Goal: Book appointment/travel/reservation

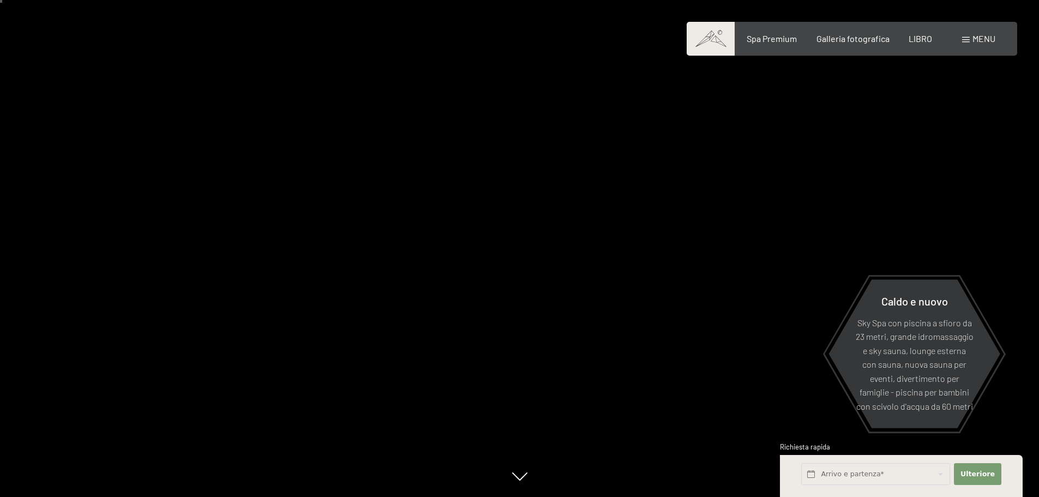
scroll to position [55, 0]
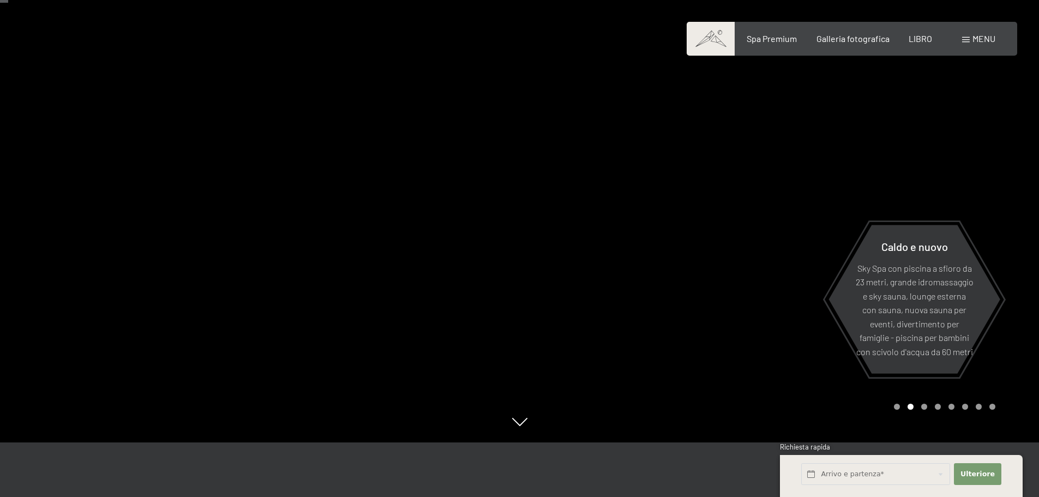
click at [712, 303] on div at bounding box center [780, 193] width 520 height 497
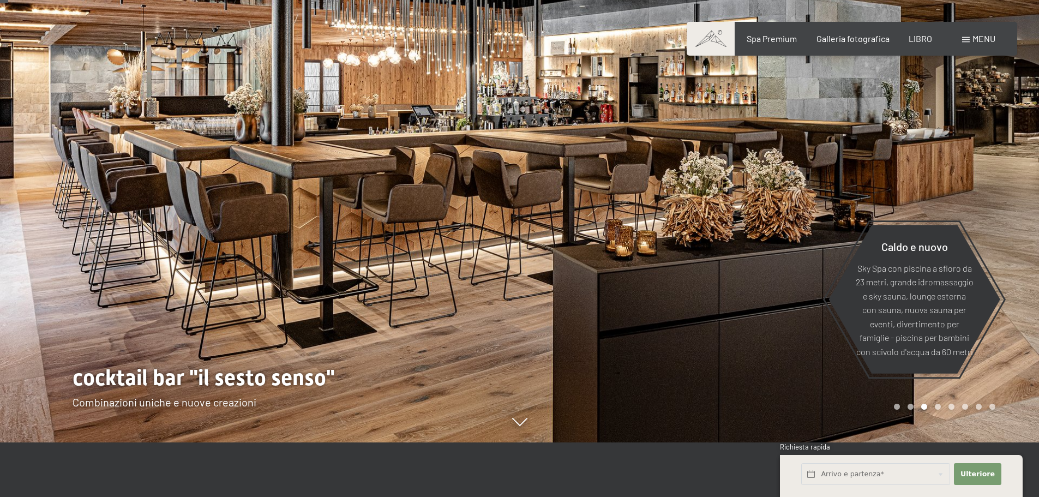
click at [712, 303] on div at bounding box center [780, 193] width 520 height 497
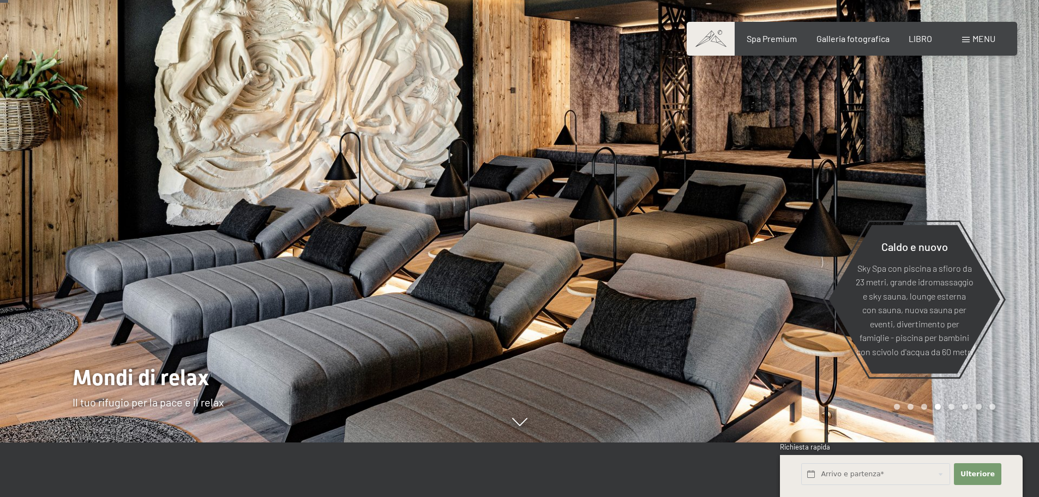
click at [712, 303] on div at bounding box center [780, 193] width 520 height 497
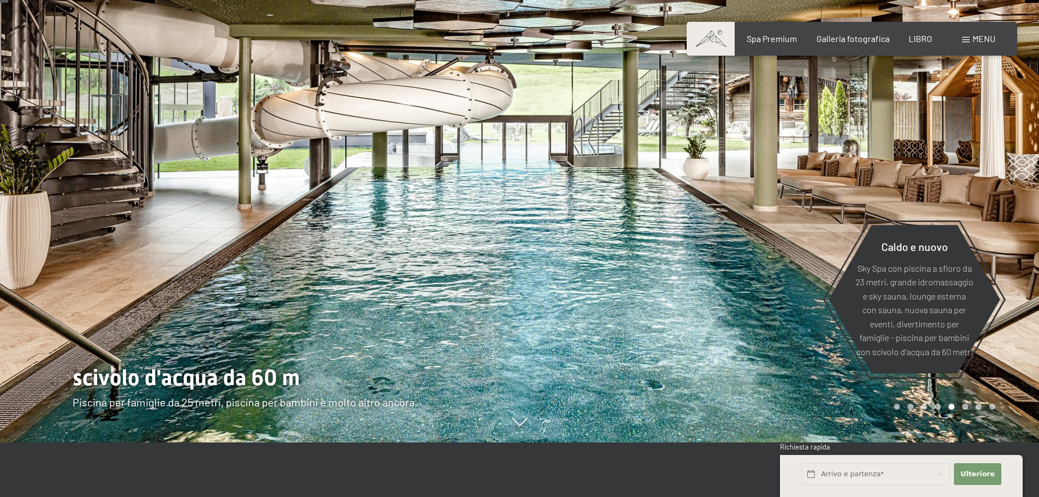
click at [712, 303] on div at bounding box center [780, 193] width 520 height 497
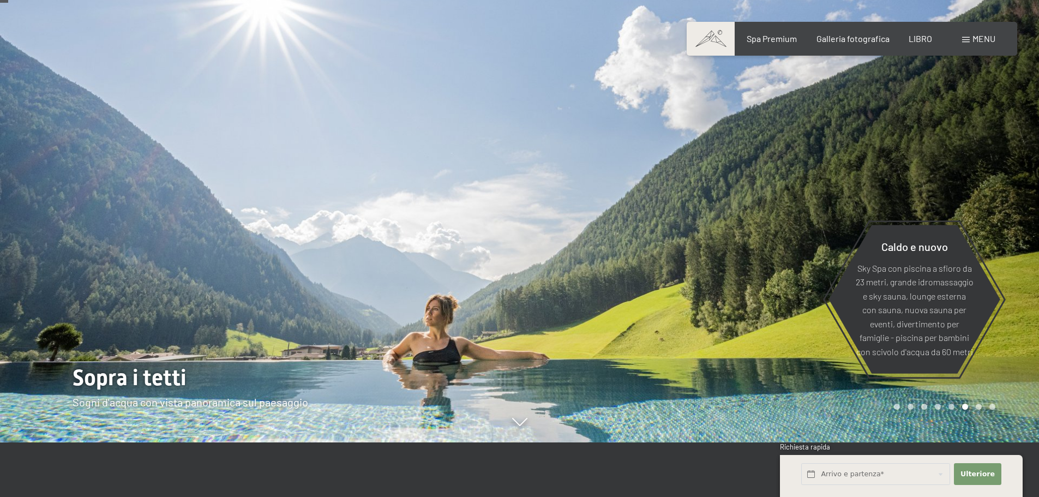
click at [712, 303] on div at bounding box center [780, 193] width 520 height 497
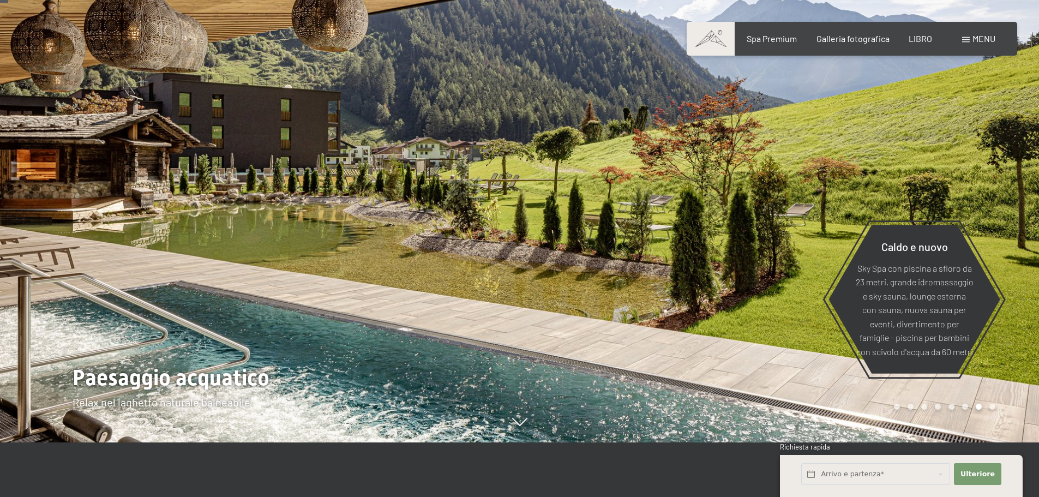
click at [712, 303] on div at bounding box center [780, 193] width 520 height 497
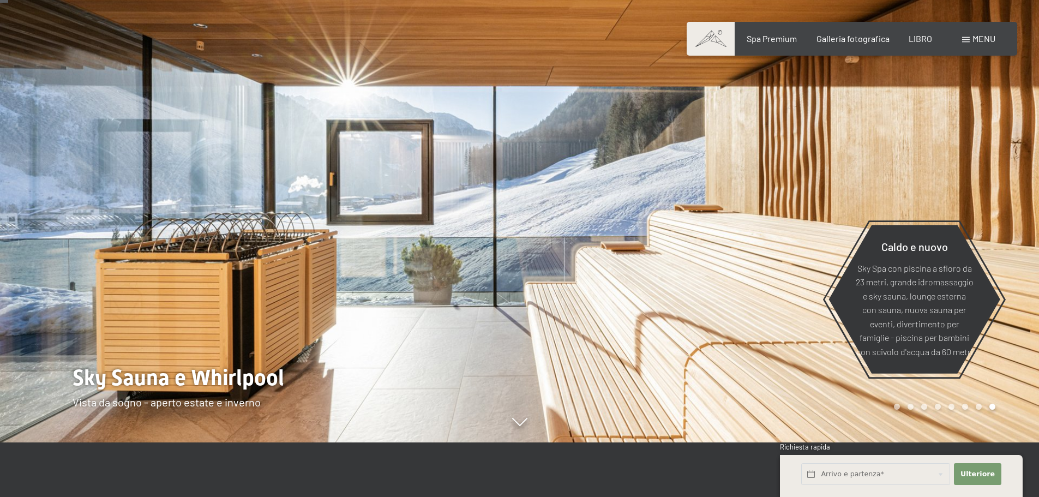
click at [712, 303] on div at bounding box center [780, 193] width 520 height 497
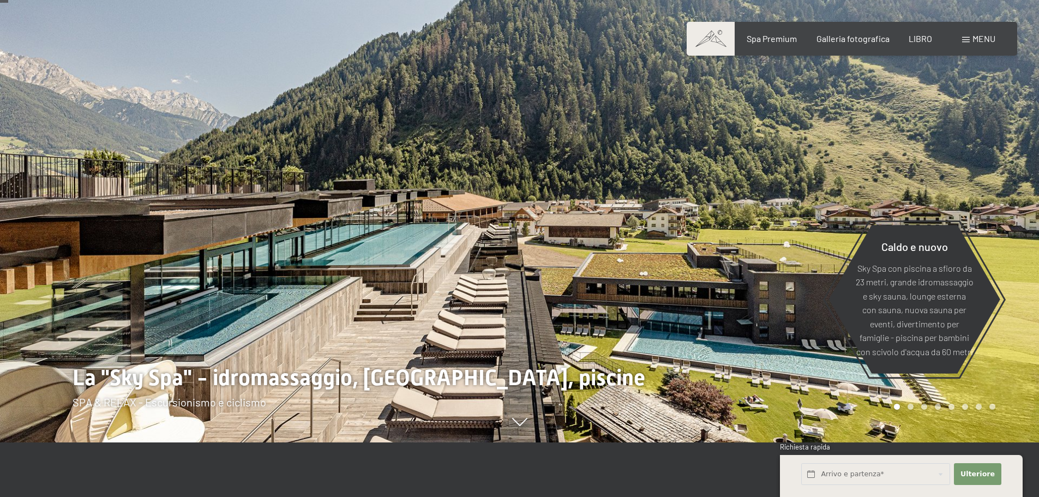
click at [712, 303] on div at bounding box center [780, 193] width 520 height 497
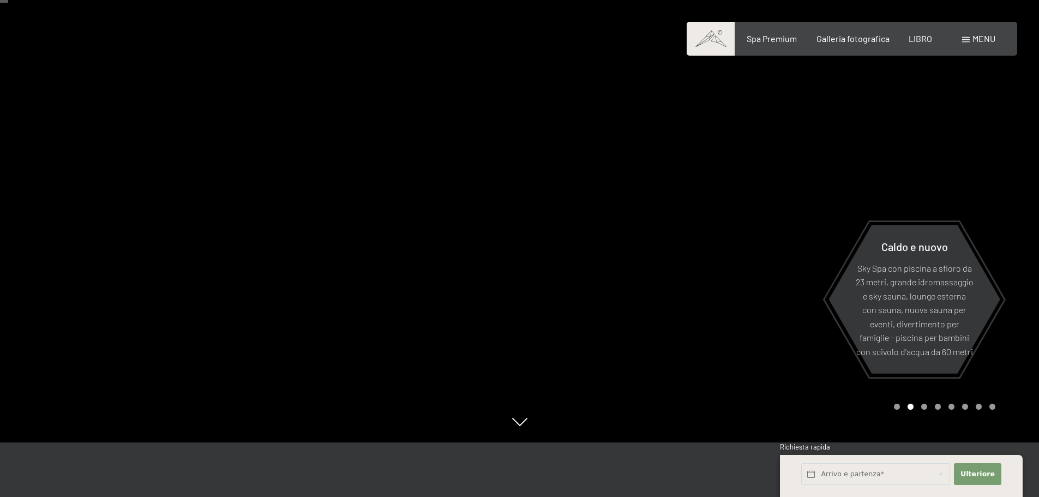
click at [712, 303] on div at bounding box center [780, 193] width 520 height 497
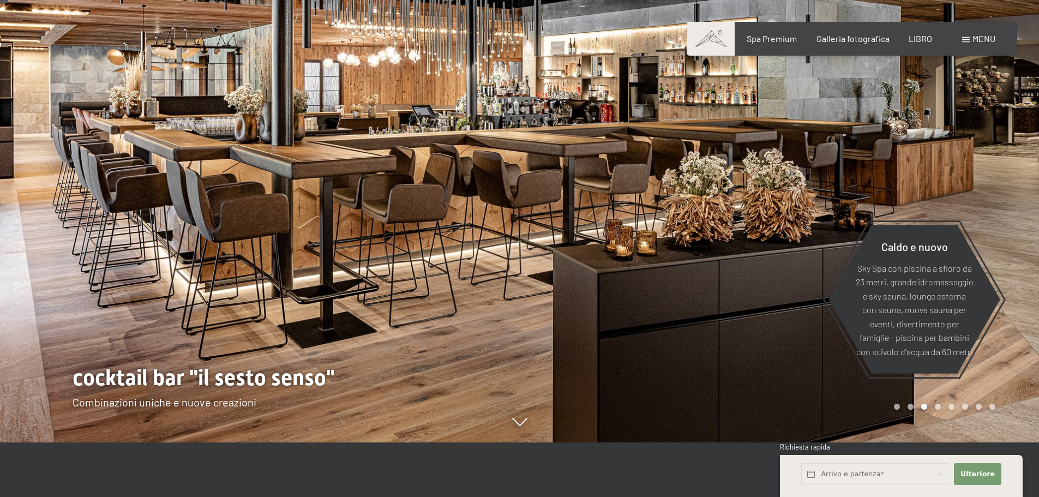
click at [713, 288] on div at bounding box center [780, 193] width 520 height 497
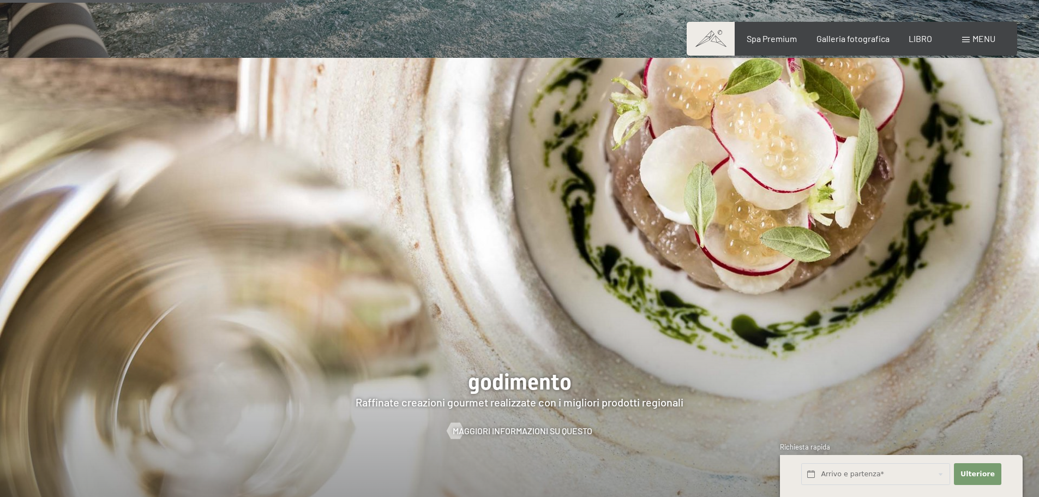
scroll to position [1746, 0]
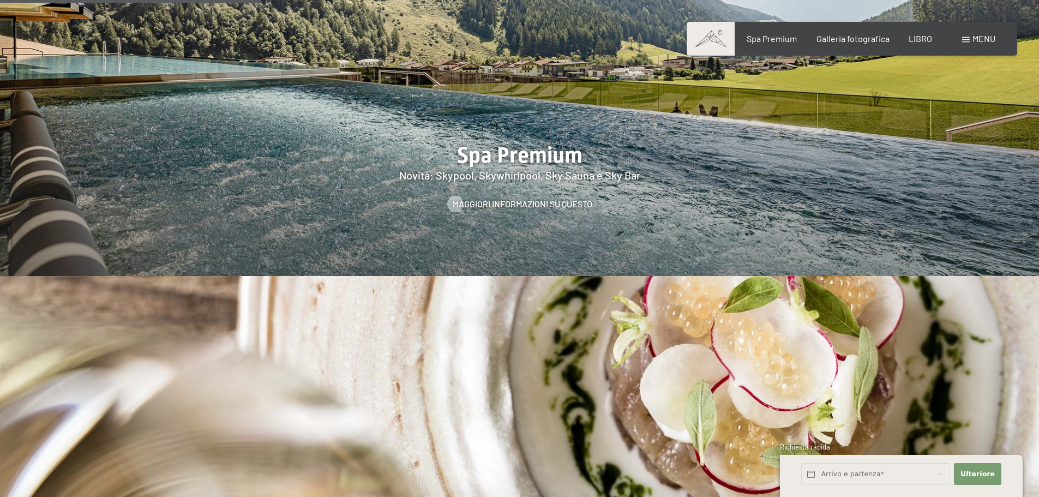
click at [963, 39] on span at bounding box center [966, 39] width 8 height 5
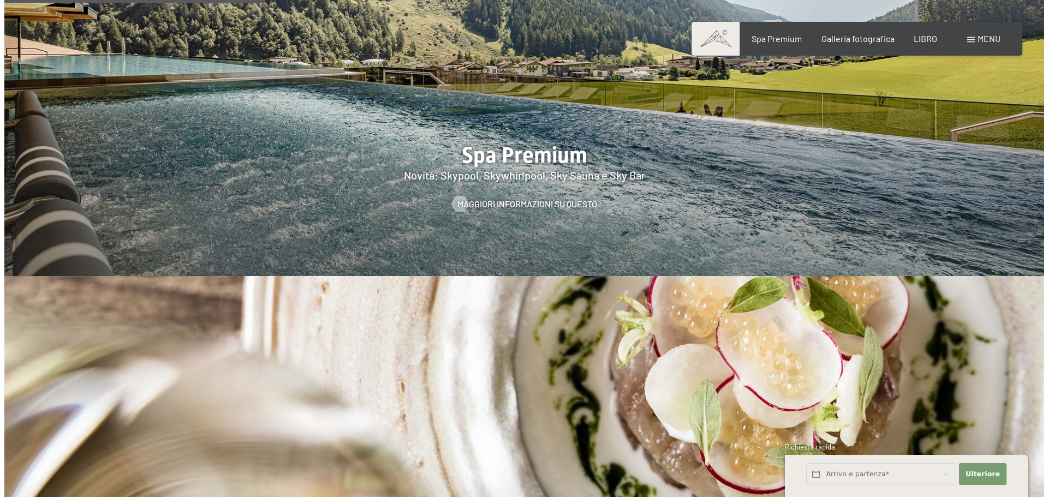
scroll to position [1749, 0]
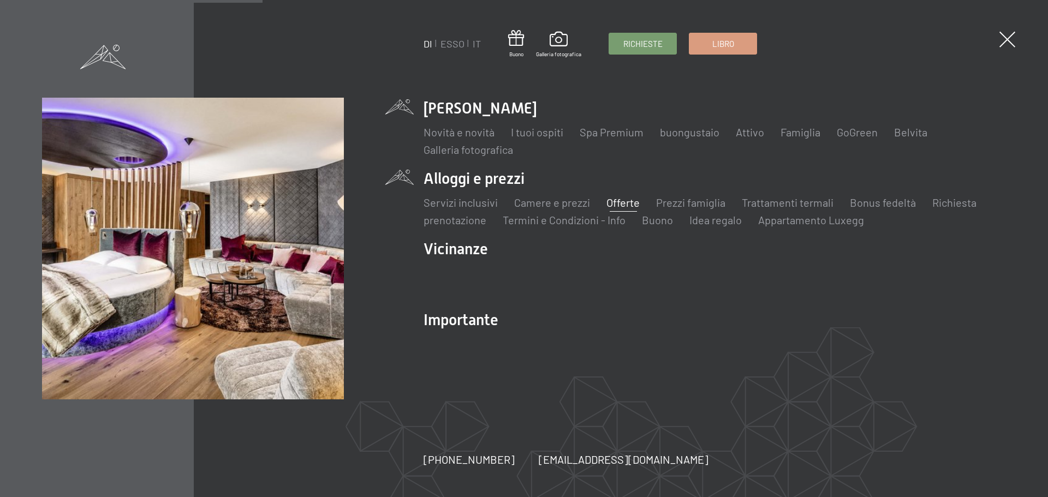
click at [619, 204] on font "Offerte" at bounding box center [622, 202] width 33 height 13
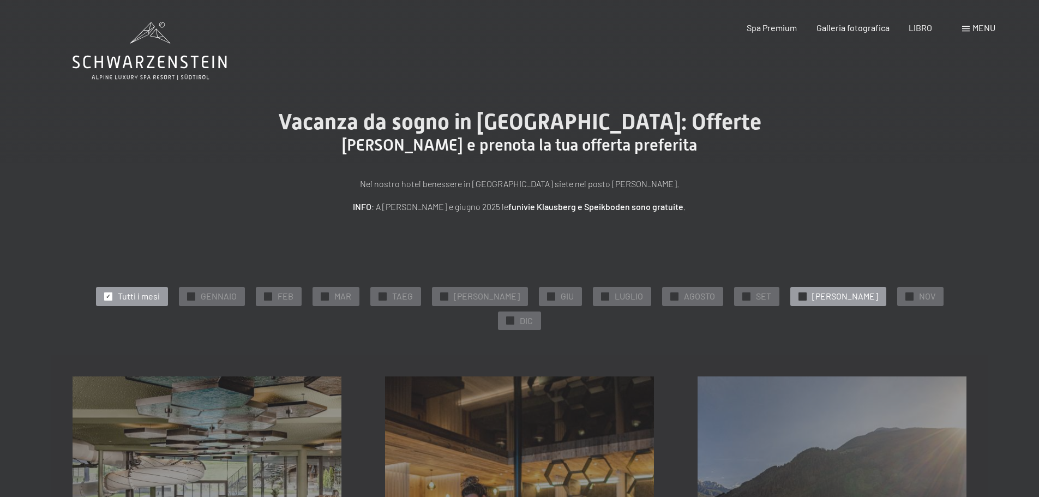
click at [791, 295] on div "✓ OTT" at bounding box center [839, 296] width 96 height 19
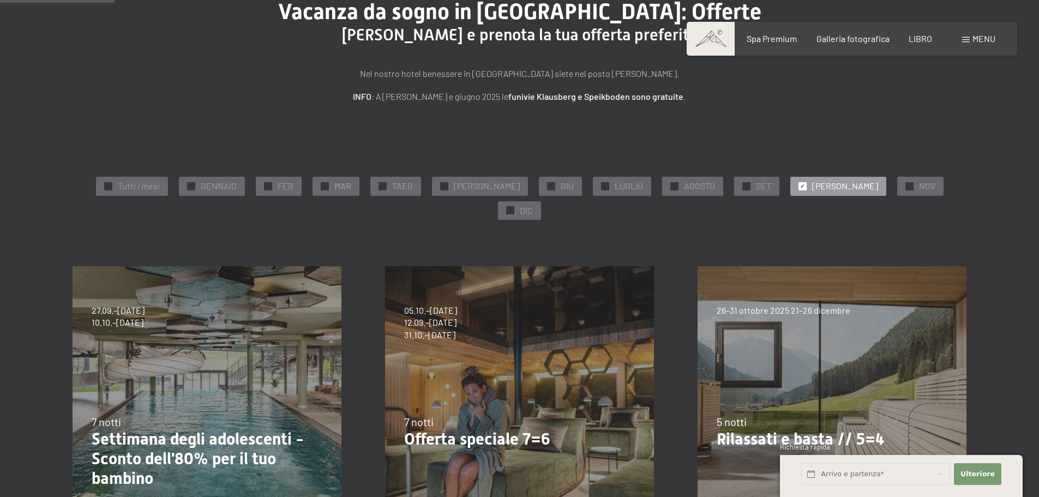
scroll to position [109, 0]
click at [906, 188] on div at bounding box center [910, 187] width 8 height 8
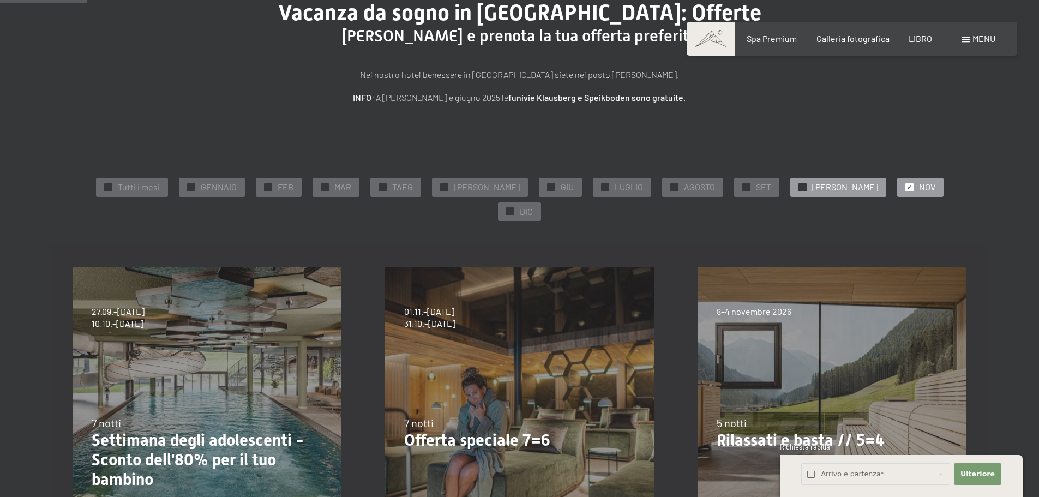
click at [812, 187] on font "OTT" at bounding box center [845, 187] width 66 height 10
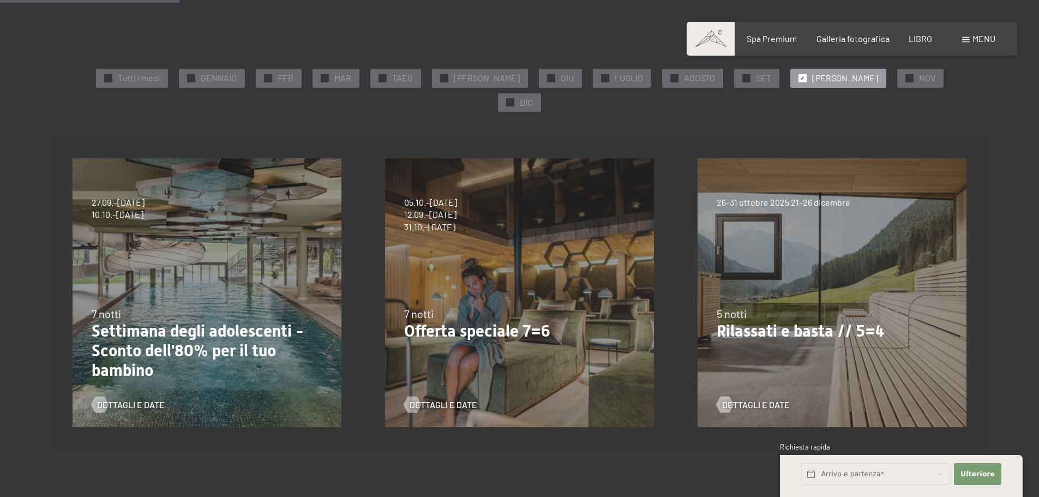
scroll to position [0, 0]
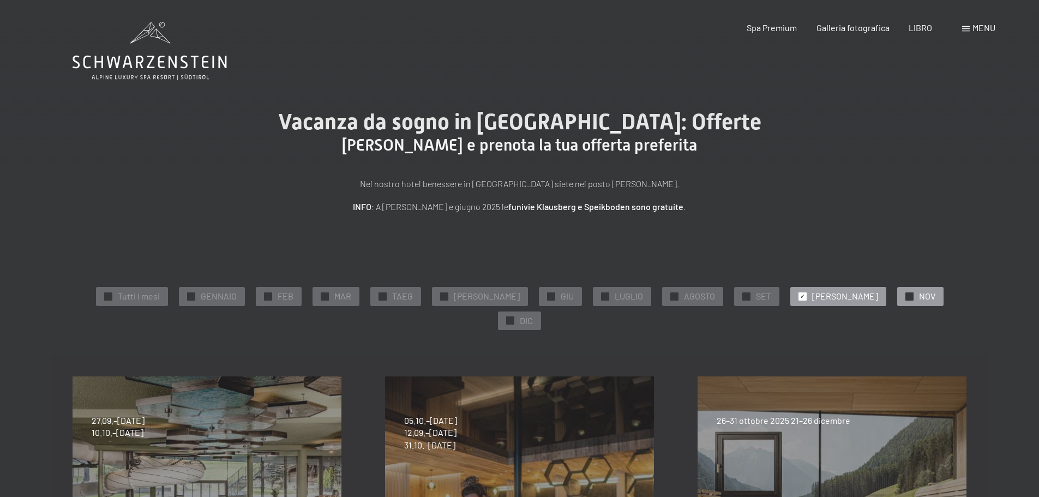
click at [919, 294] on font "NOV" at bounding box center [927, 296] width 16 height 10
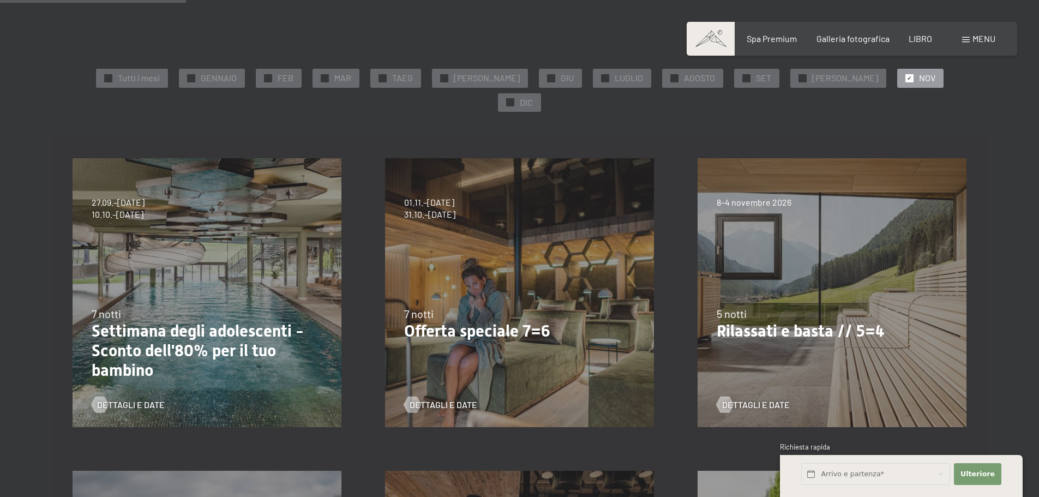
scroll to position [437, 0]
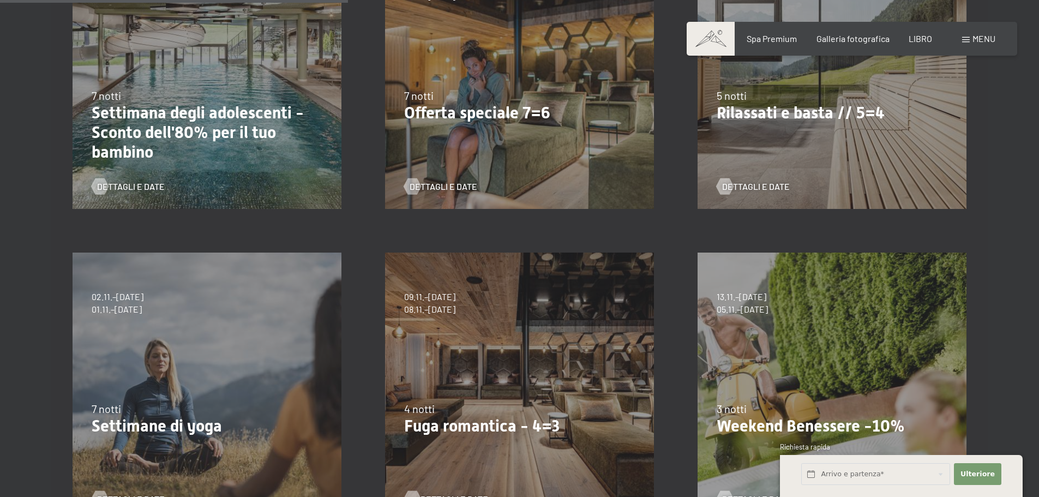
click at [450, 494] on font "Dettagli e date" at bounding box center [455, 499] width 68 height 10
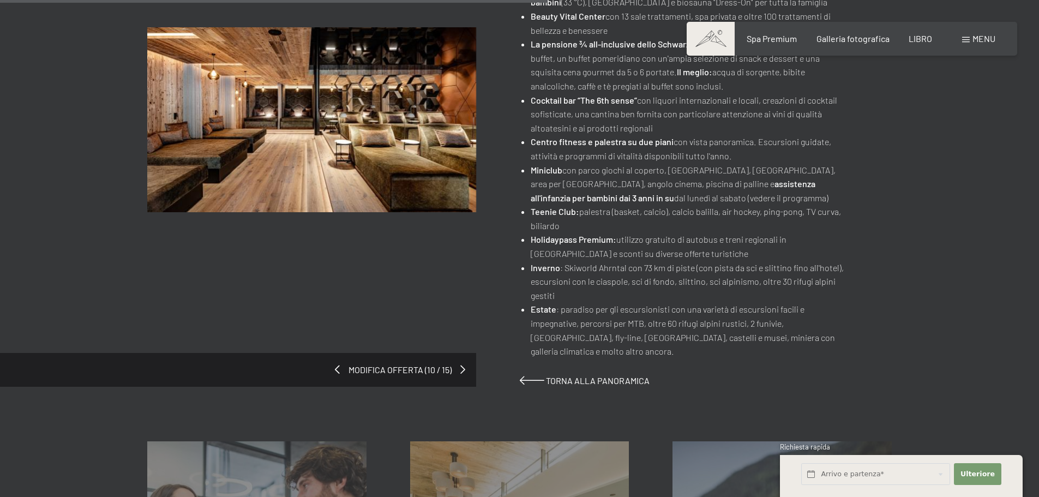
scroll to position [764, 0]
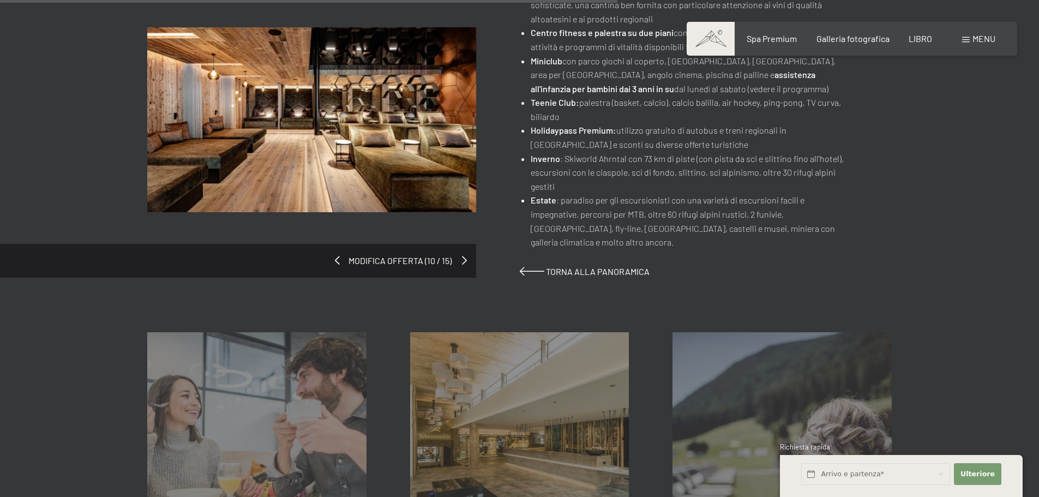
click at [464, 256] on span at bounding box center [464, 260] width 5 height 9
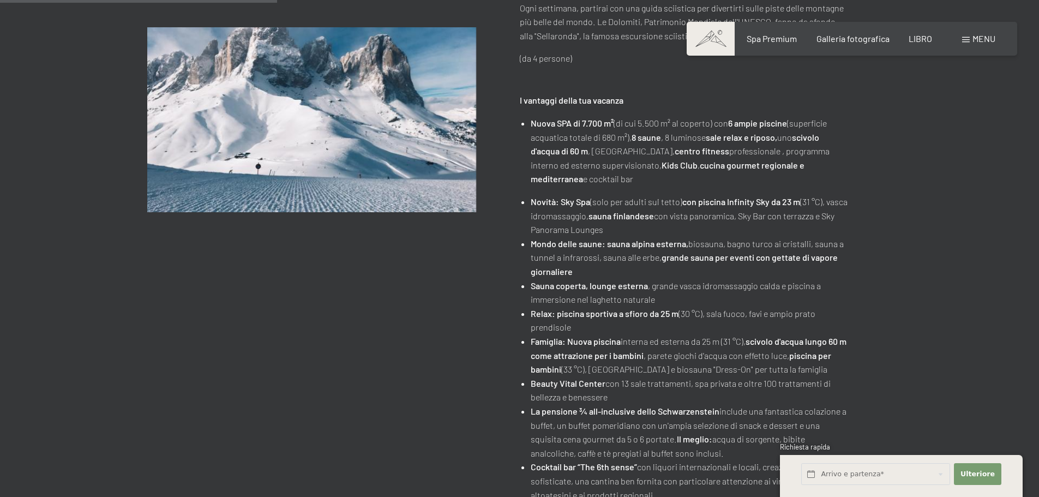
scroll to position [218, 0]
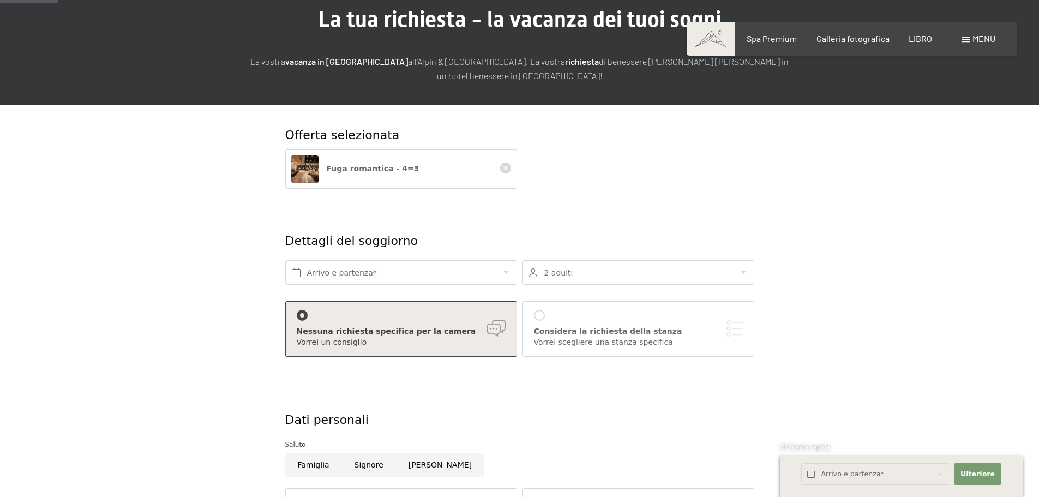
scroll to position [55, 0]
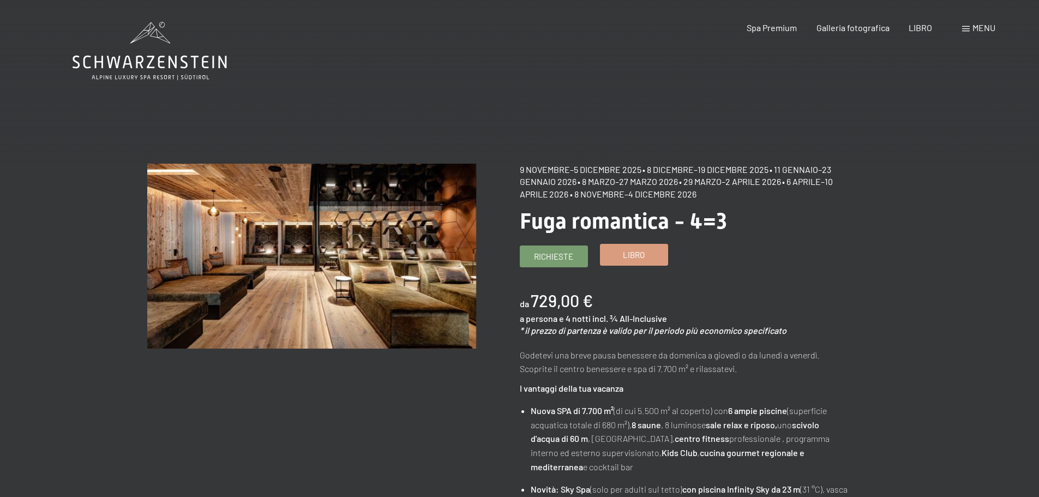
click at [611, 253] on link "Libro" at bounding box center [634, 254] width 67 height 21
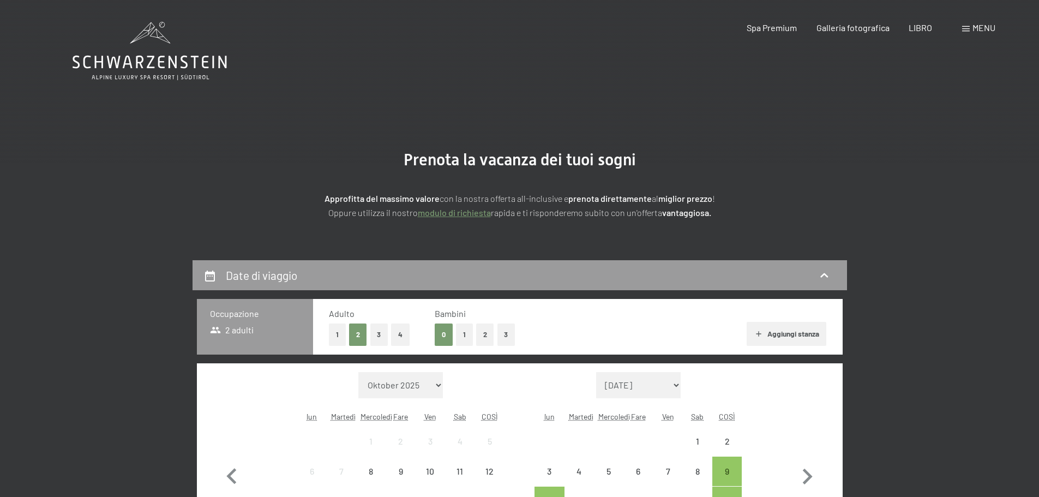
select select "2025-11-01"
select select "2025-12-01"
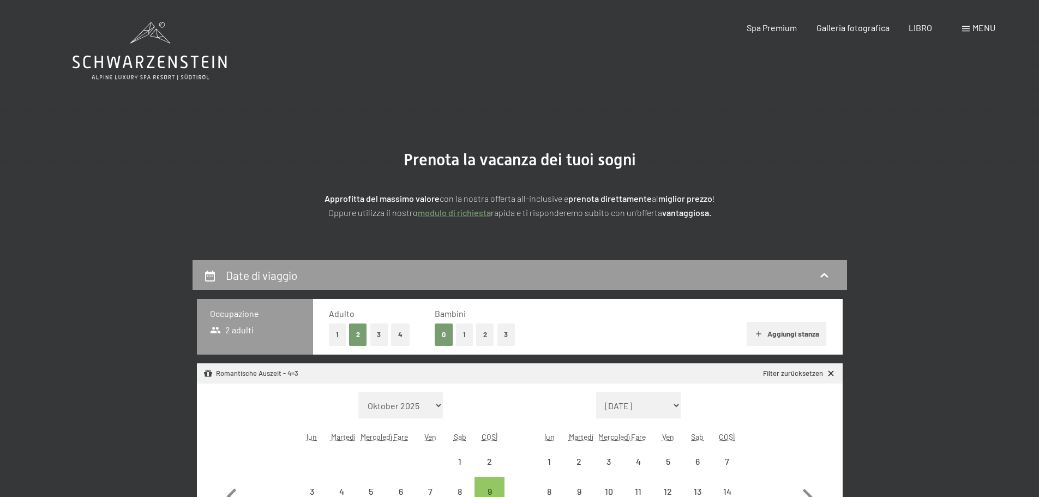
select select "2025-11-01"
select select "2025-12-01"
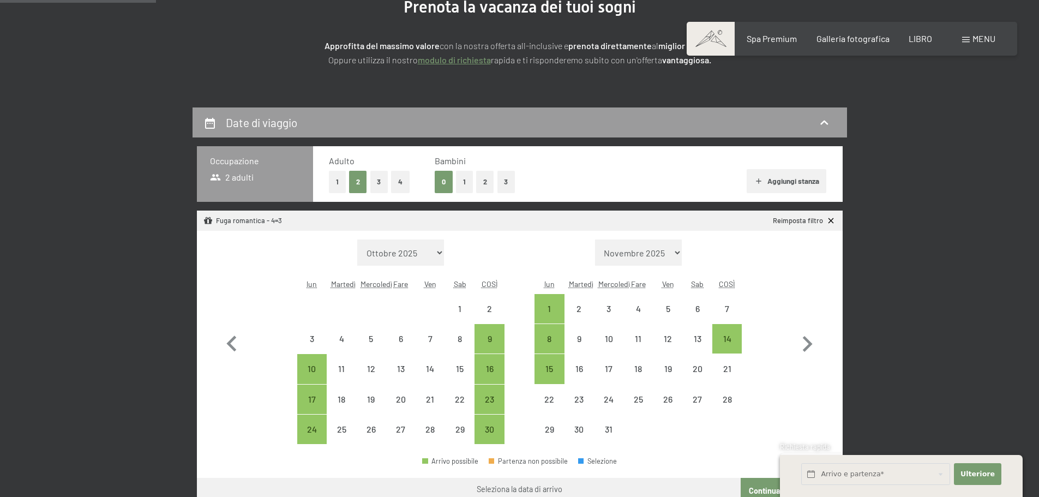
scroll to position [218, 0]
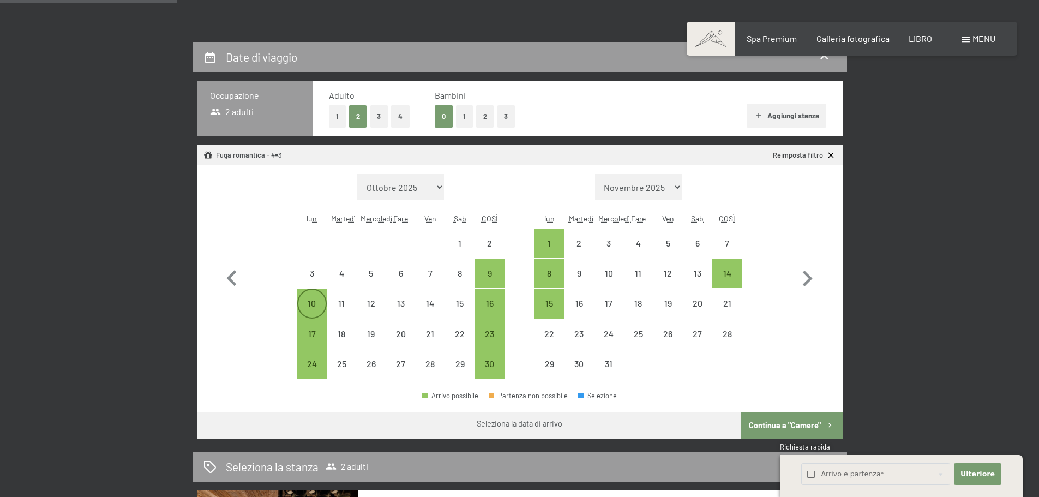
click at [309, 302] on font "10" at bounding box center [312, 303] width 8 height 10
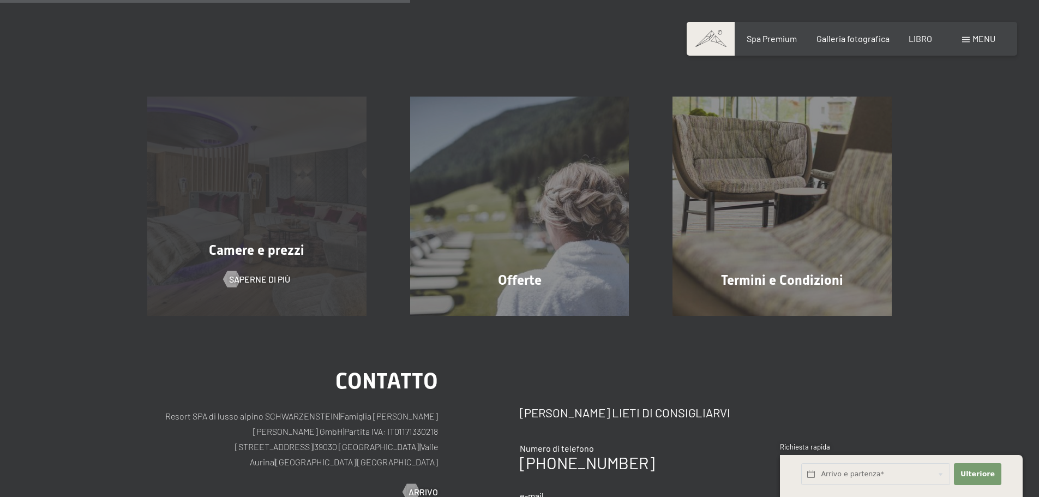
click at [249, 271] on div "Camere e prezzi Saperne di più" at bounding box center [256, 206] width 263 height 219
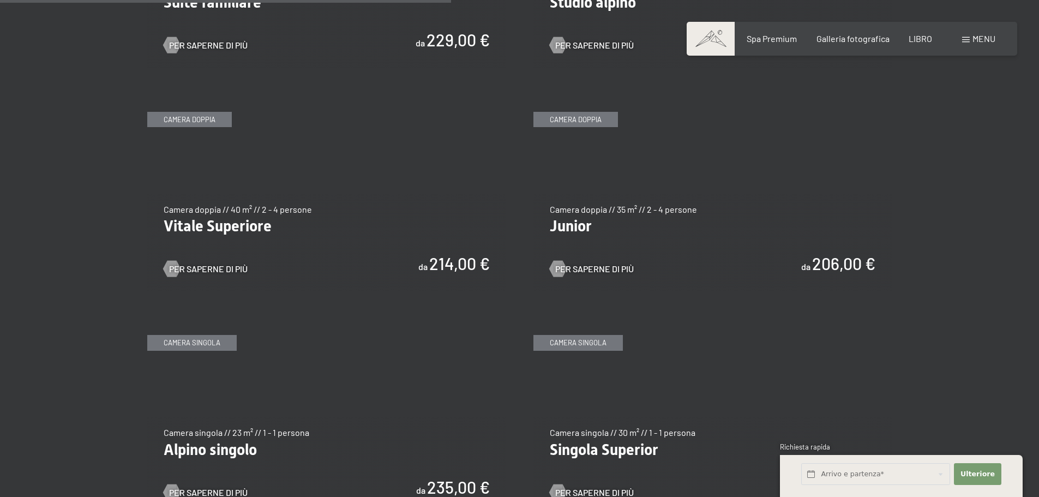
scroll to position [1473, 0]
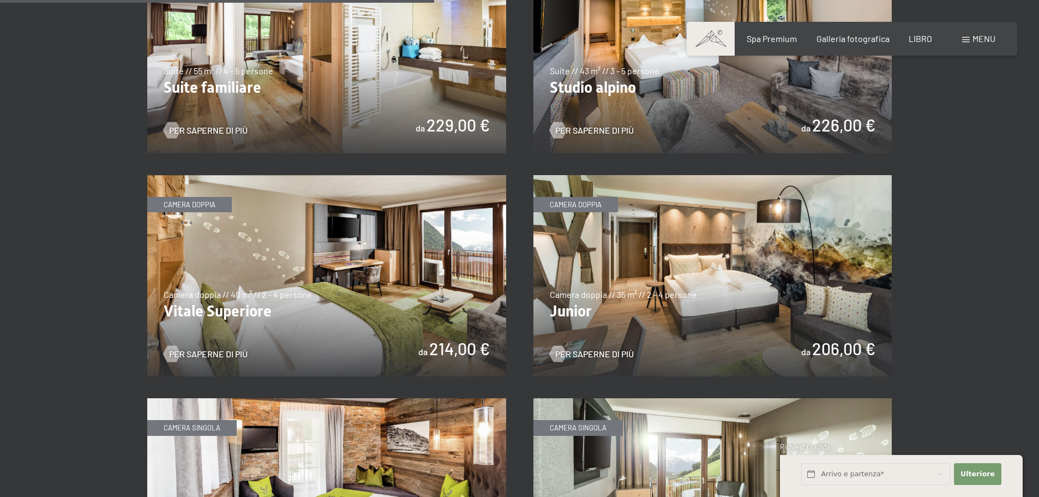
click at [747, 279] on img at bounding box center [713, 276] width 359 height 202
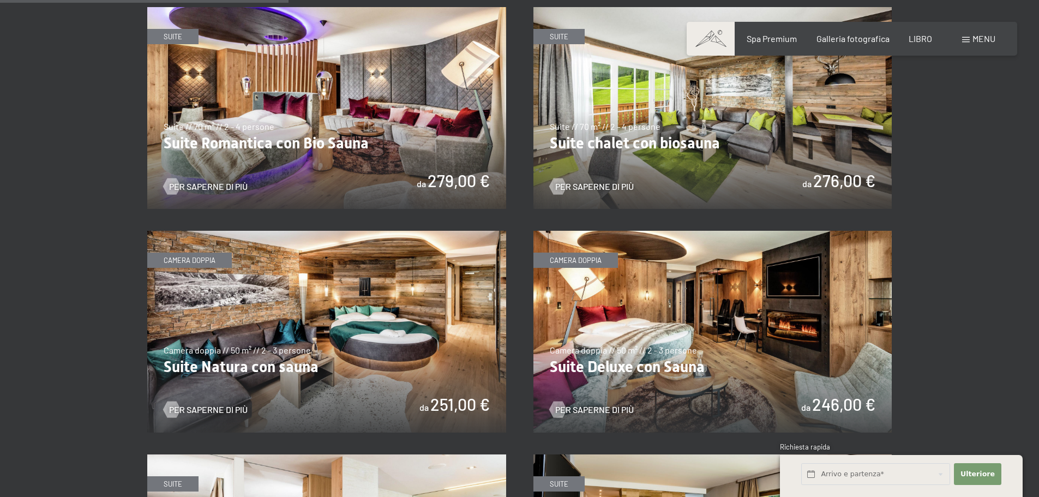
scroll to position [982, 0]
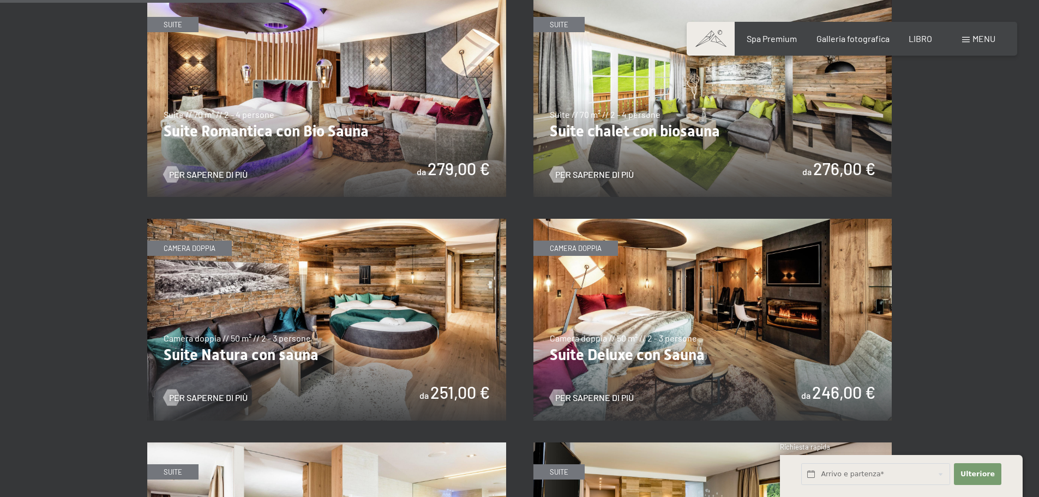
click at [718, 330] on img at bounding box center [713, 320] width 359 height 202
click at [770, 349] on img at bounding box center [713, 320] width 359 height 202
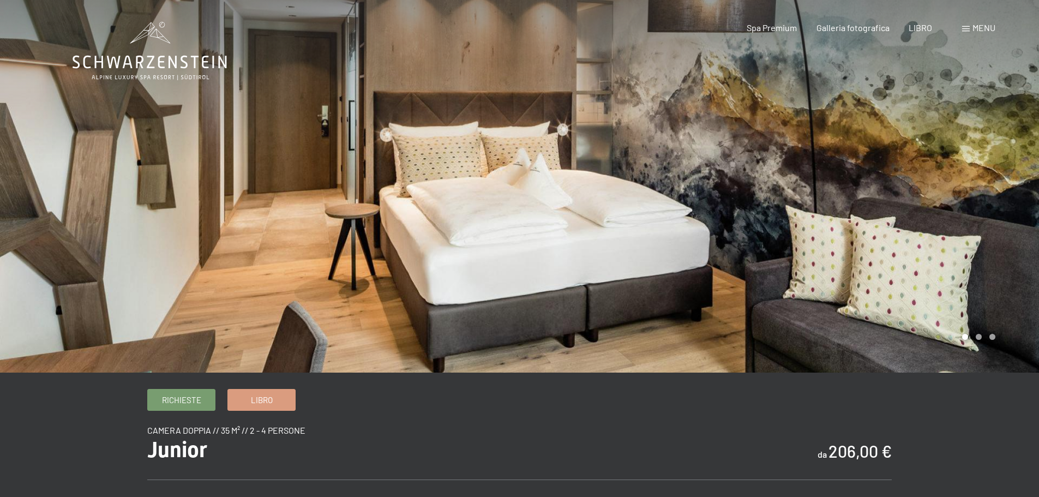
click at [991, 231] on div at bounding box center [780, 186] width 520 height 373
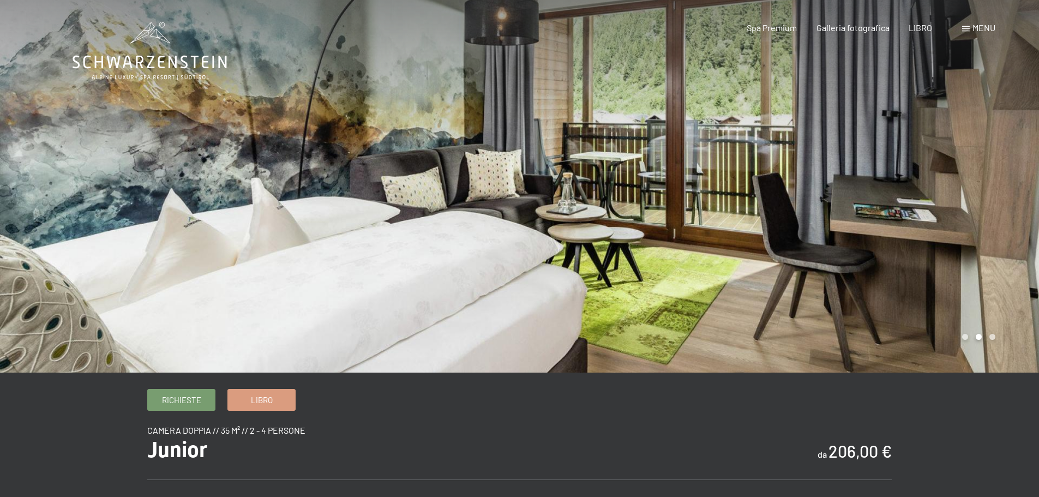
click at [991, 231] on div at bounding box center [780, 186] width 520 height 373
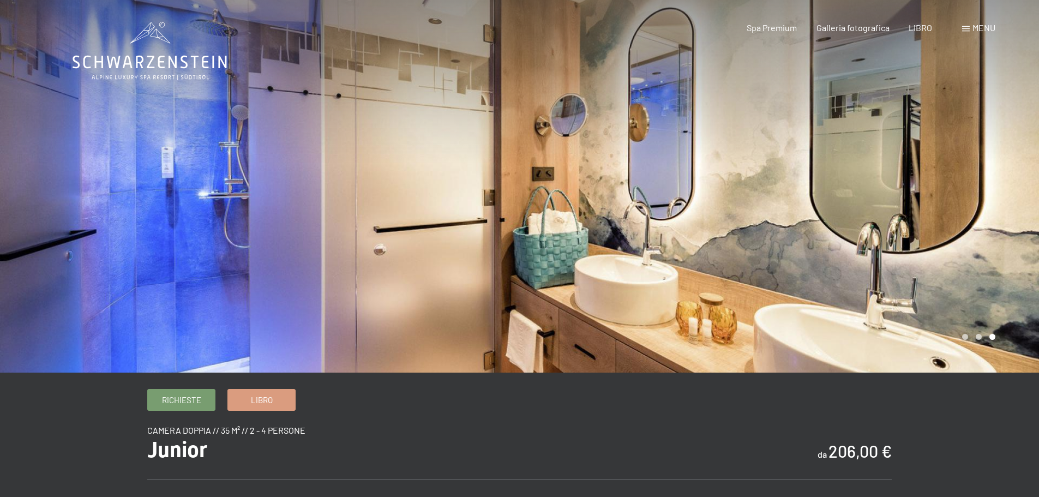
click at [991, 231] on div at bounding box center [780, 186] width 520 height 373
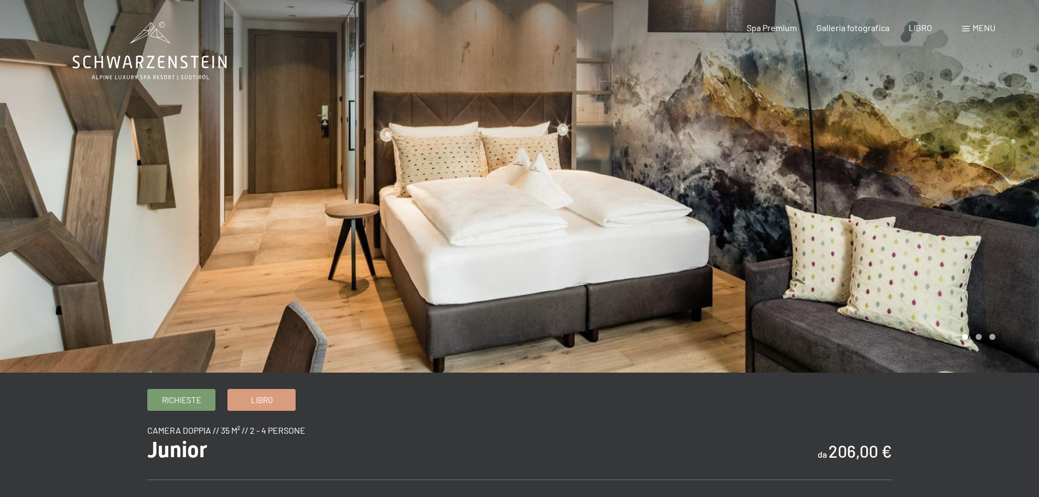
click at [991, 231] on div at bounding box center [780, 186] width 520 height 373
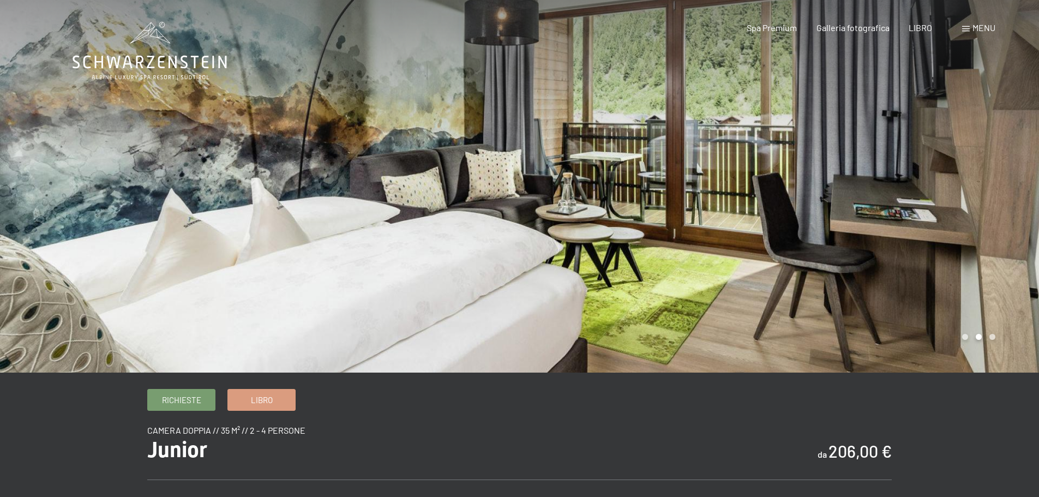
click at [991, 231] on div at bounding box center [780, 186] width 520 height 373
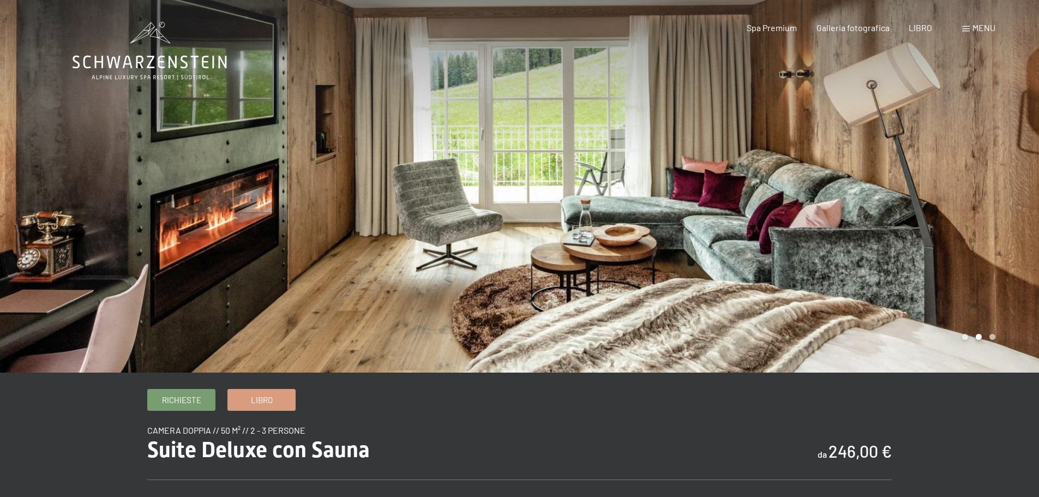
click at [941, 196] on div at bounding box center [780, 186] width 520 height 373
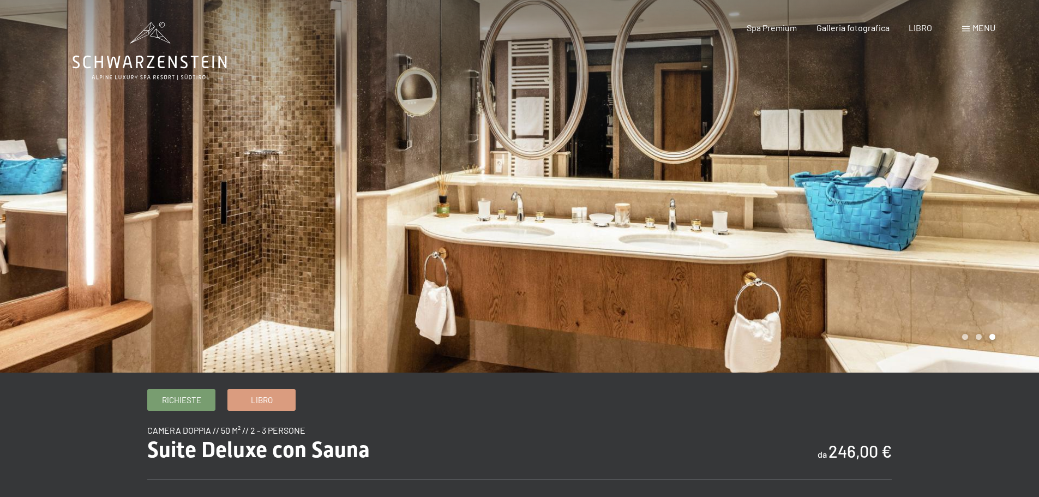
click at [941, 196] on div at bounding box center [780, 186] width 520 height 373
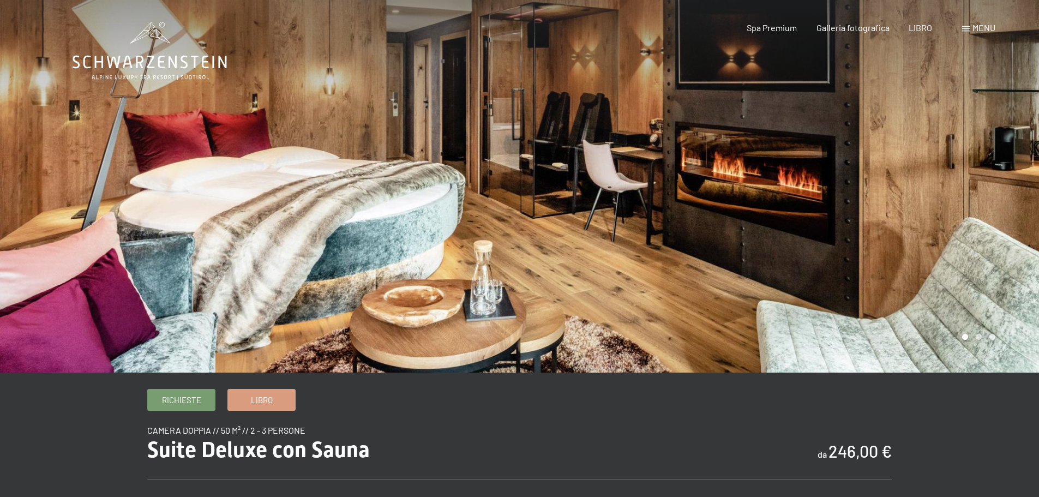
click at [975, 186] on div at bounding box center [780, 186] width 520 height 373
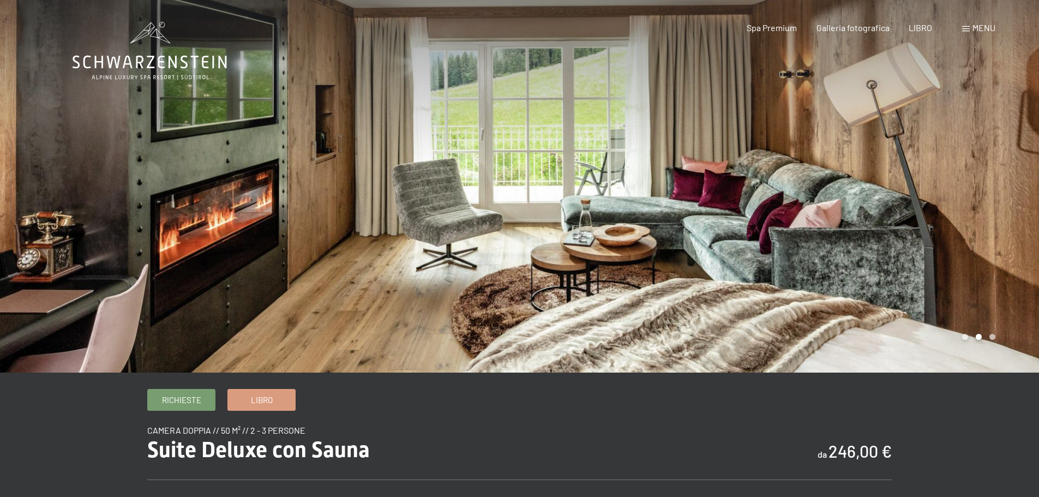
click at [975, 186] on div at bounding box center [780, 186] width 520 height 373
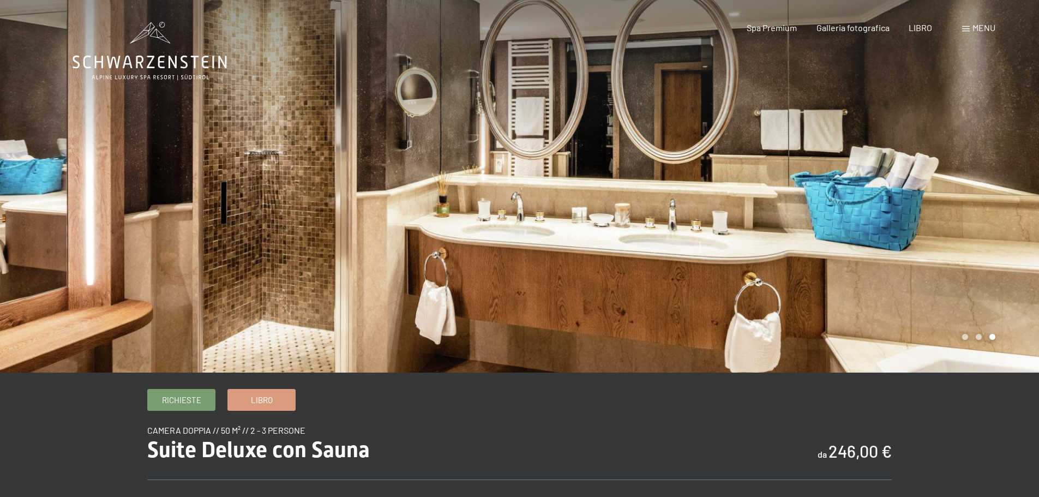
click at [975, 186] on div at bounding box center [780, 186] width 520 height 373
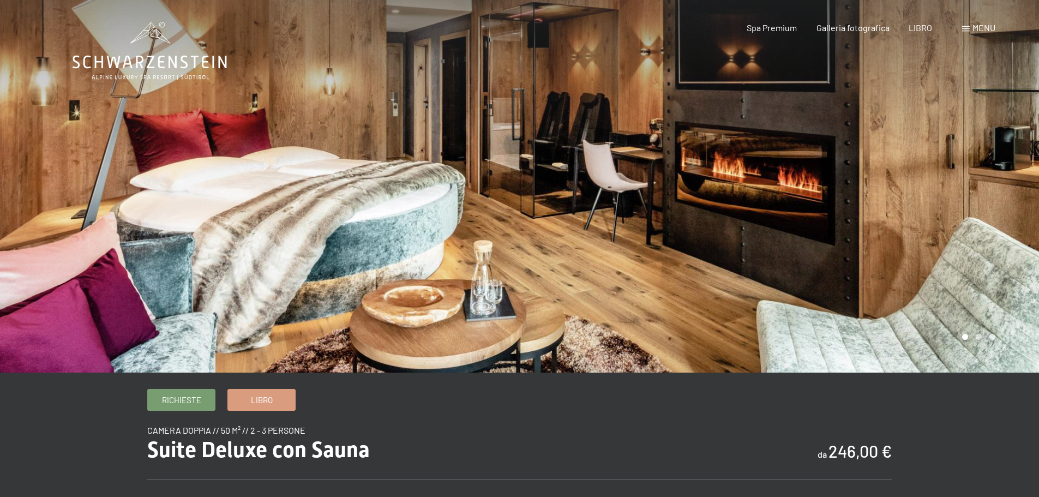
click at [975, 186] on div at bounding box center [780, 186] width 520 height 373
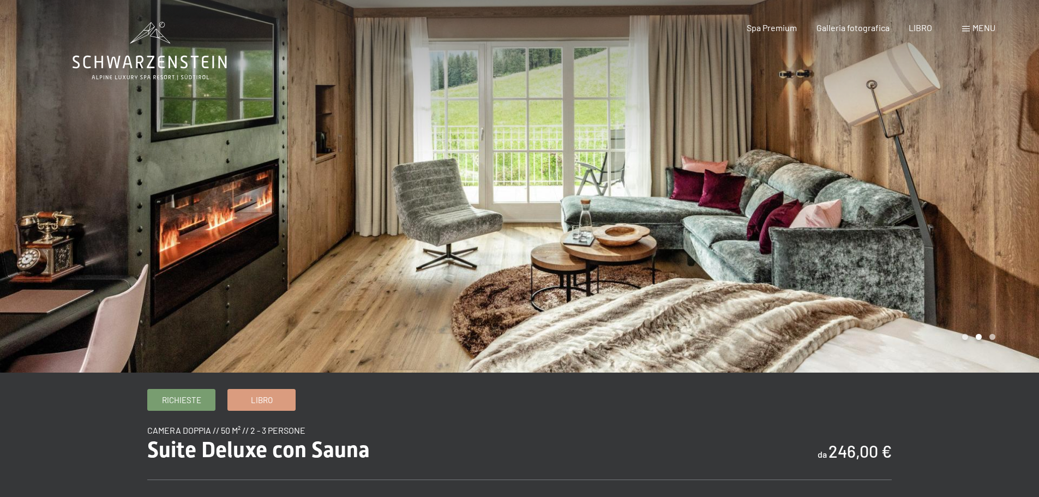
click at [975, 186] on div at bounding box center [780, 186] width 520 height 373
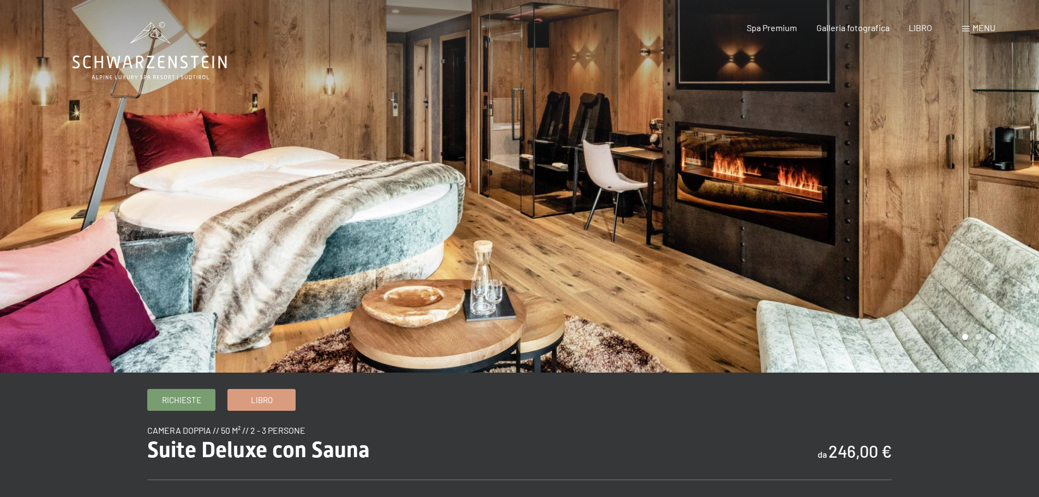
click at [911, 207] on div at bounding box center [780, 186] width 520 height 373
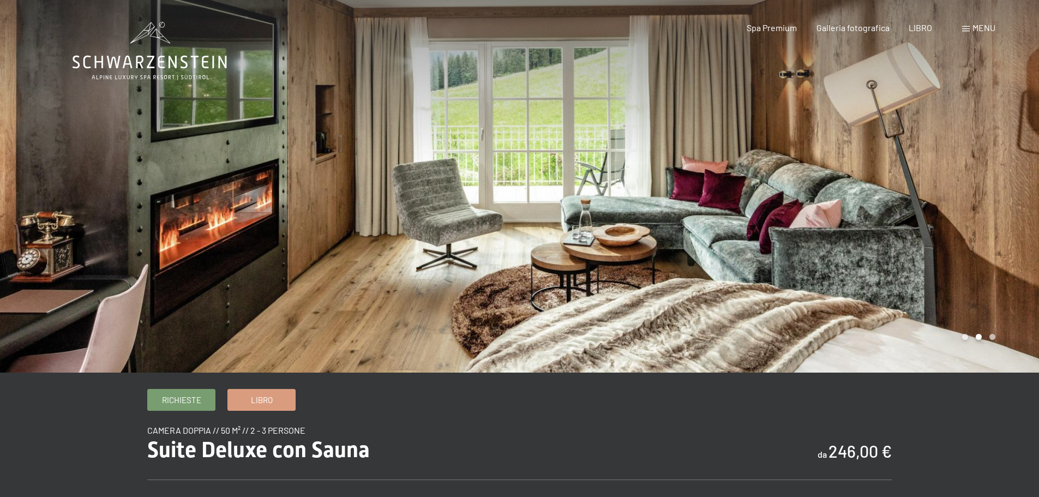
click at [911, 207] on div at bounding box center [780, 186] width 520 height 373
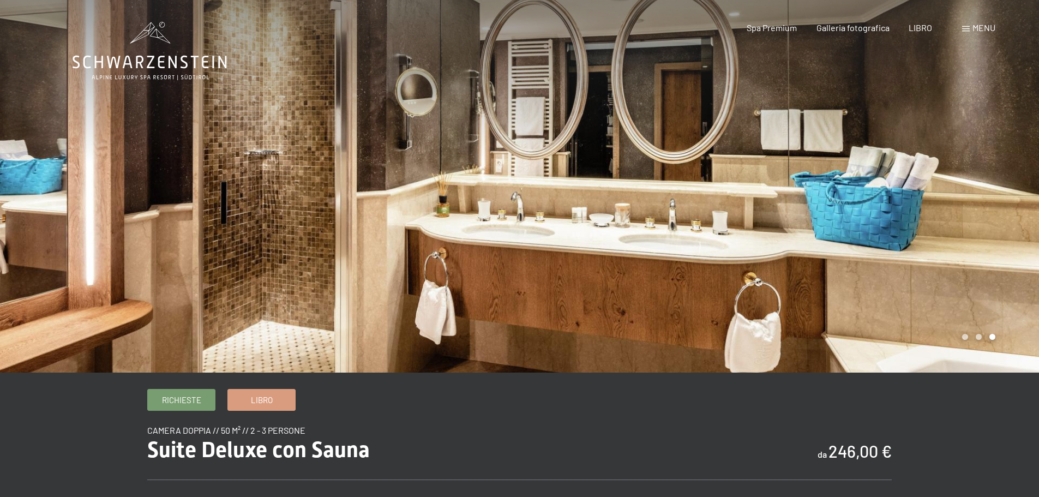
click at [911, 207] on div at bounding box center [780, 186] width 520 height 373
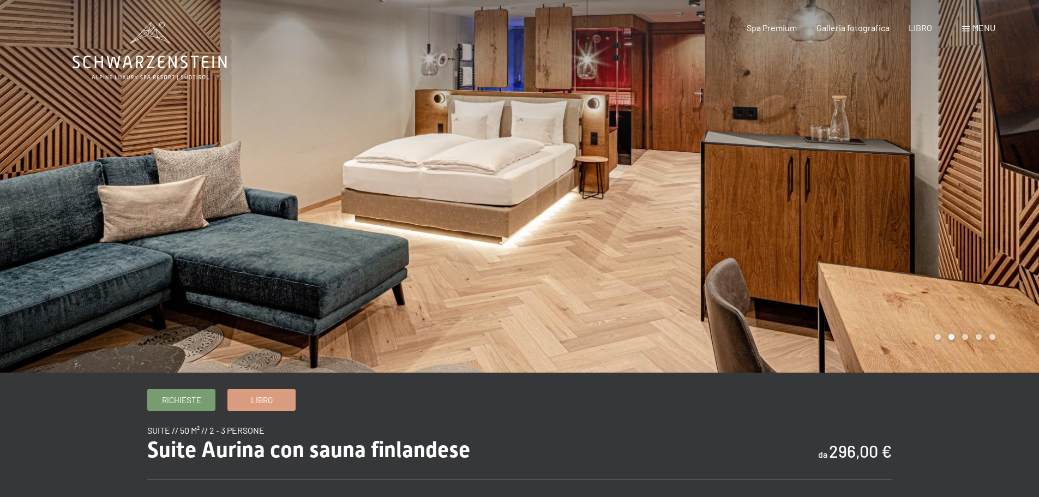
click at [994, 183] on div at bounding box center [780, 186] width 520 height 373
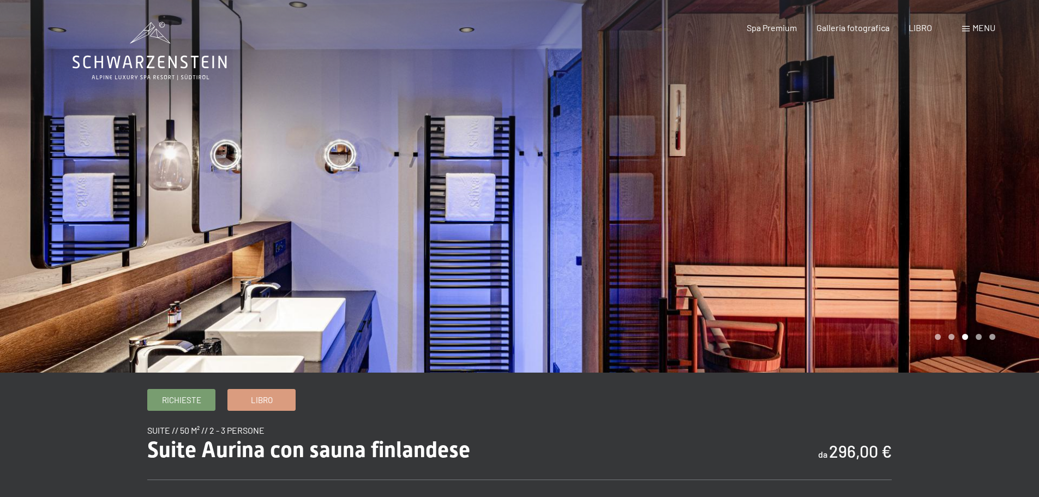
click at [994, 183] on div at bounding box center [780, 186] width 520 height 373
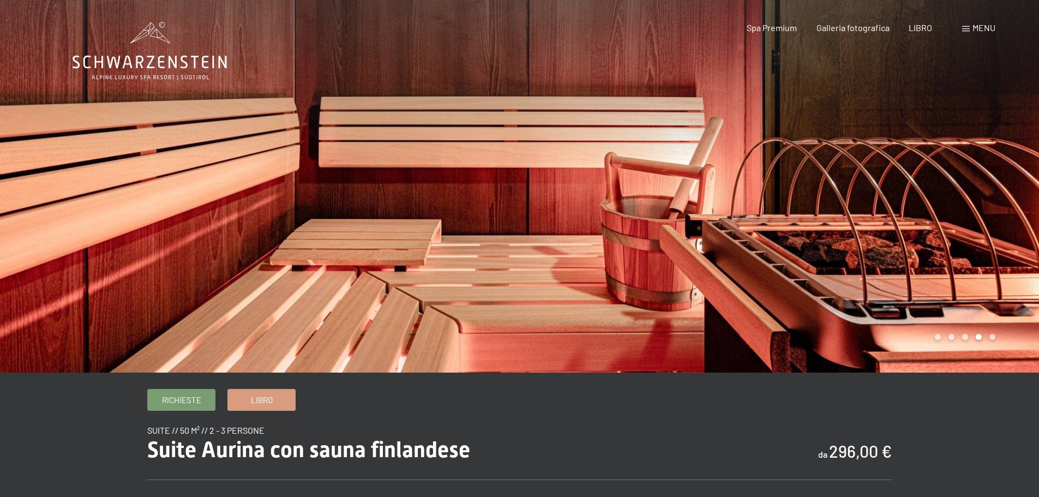
click at [995, 183] on div at bounding box center [780, 186] width 520 height 373
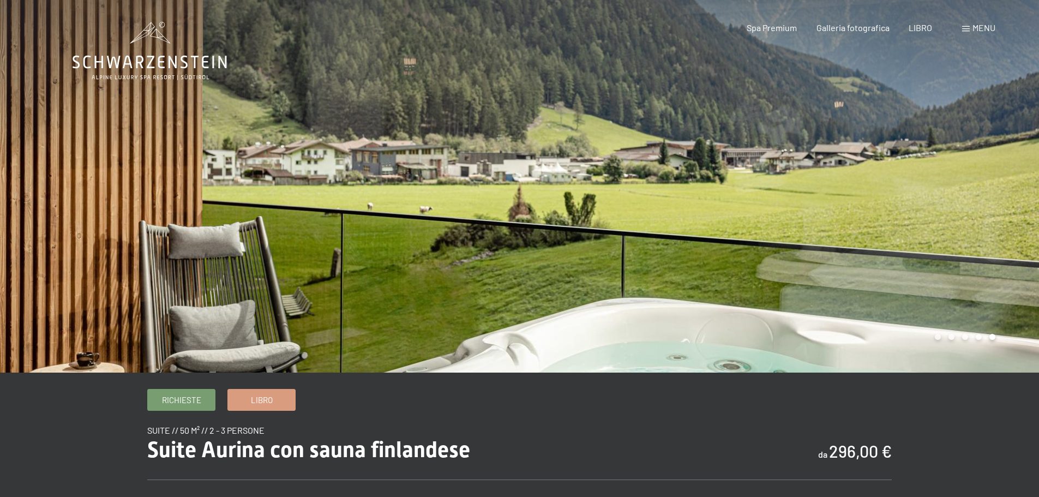
click at [995, 183] on div at bounding box center [780, 186] width 520 height 373
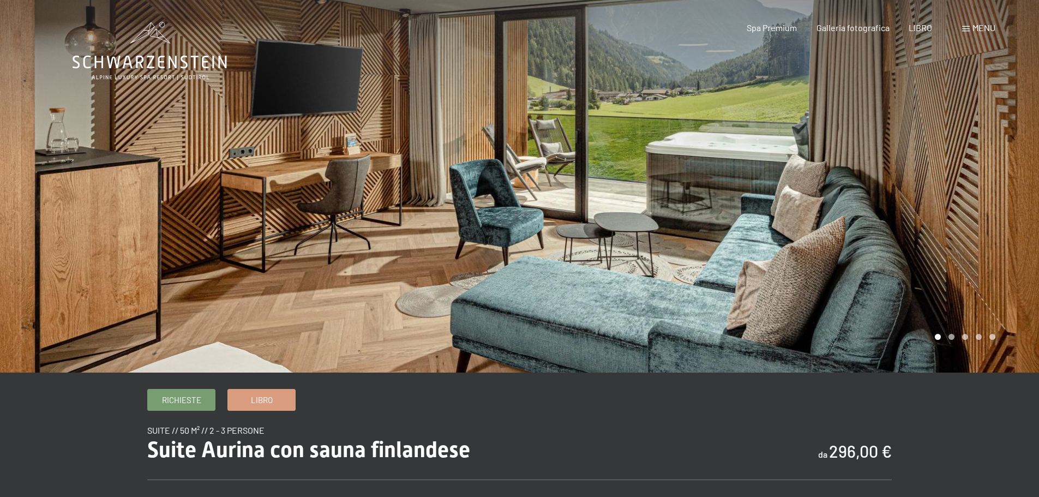
click at [995, 183] on div at bounding box center [780, 186] width 520 height 373
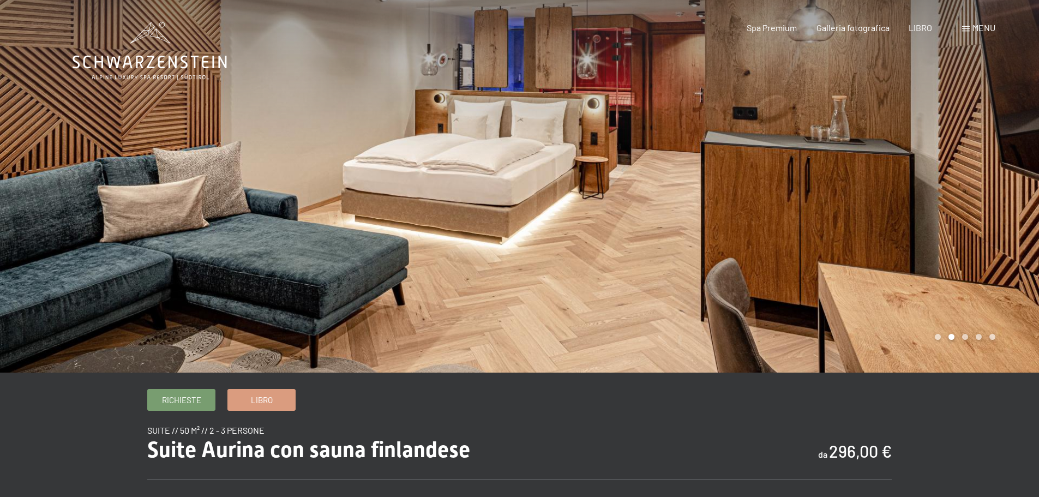
click at [995, 183] on div at bounding box center [780, 186] width 520 height 373
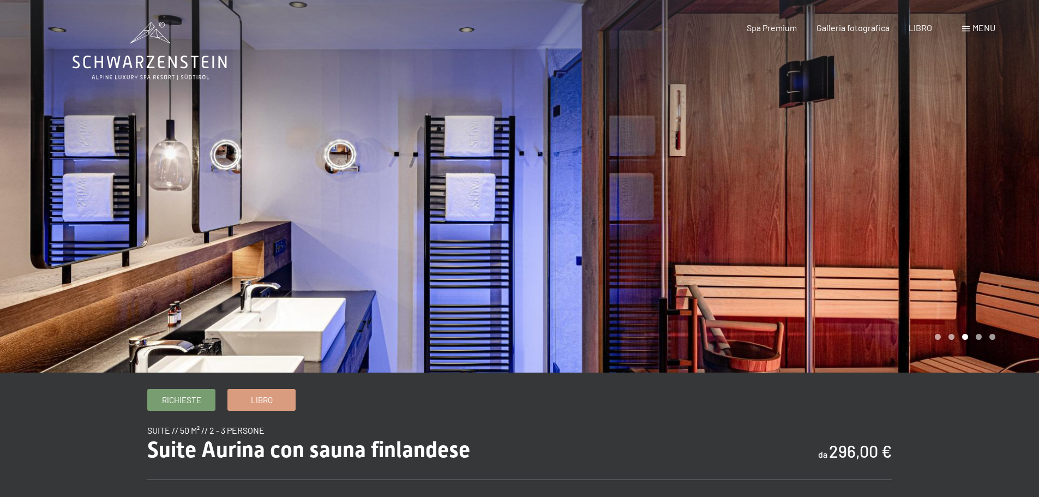
click at [995, 183] on div at bounding box center [780, 186] width 520 height 373
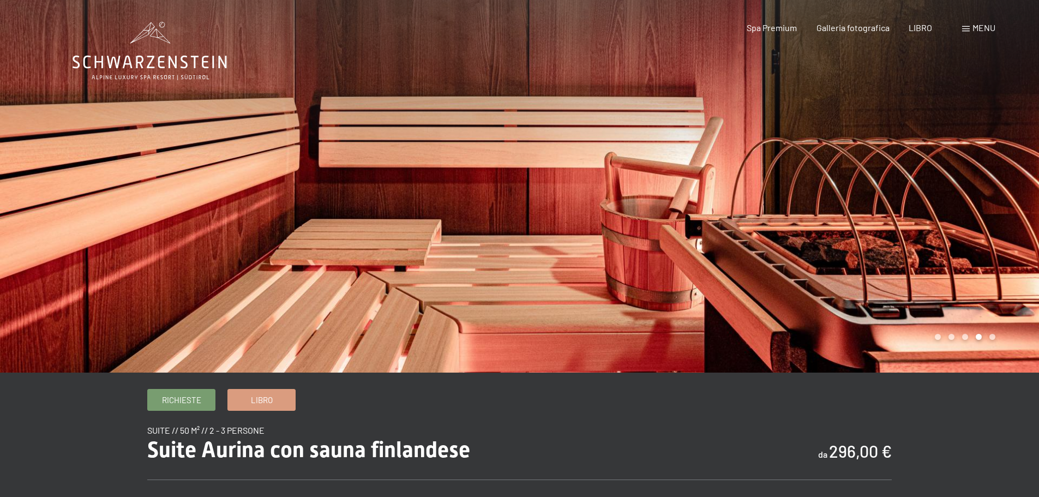
click at [995, 183] on div at bounding box center [780, 186] width 520 height 373
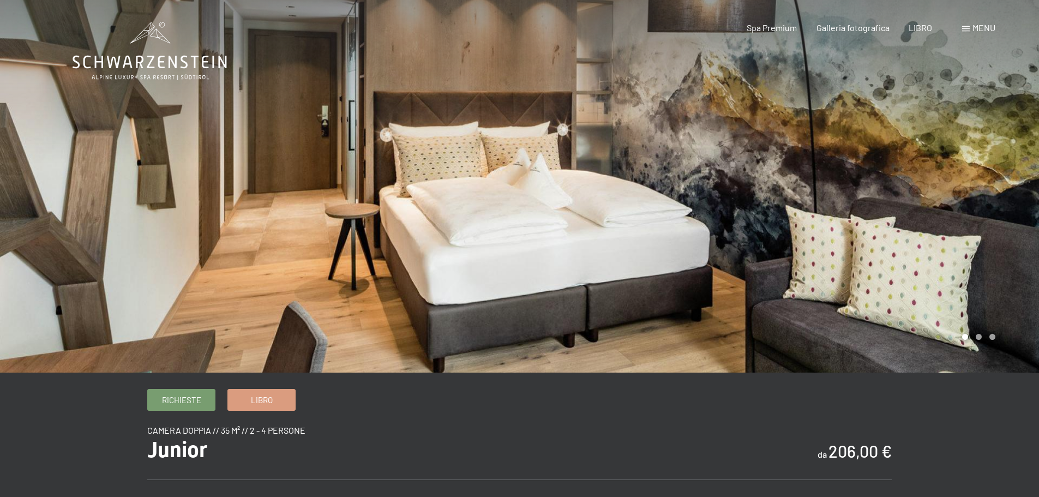
click at [891, 224] on div at bounding box center [780, 186] width 520 height 373
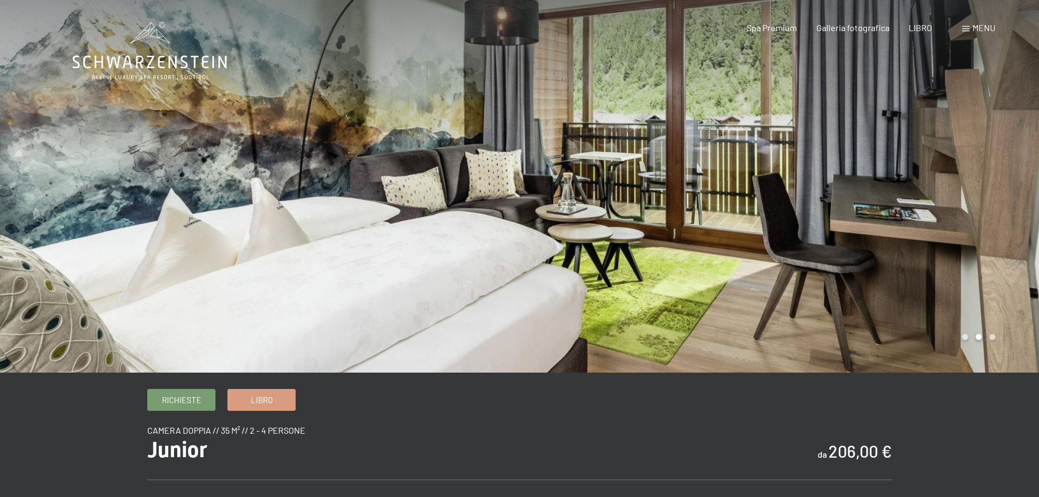
click at [891, 224] on div at bounding box center [780, 186] width 520 height 373
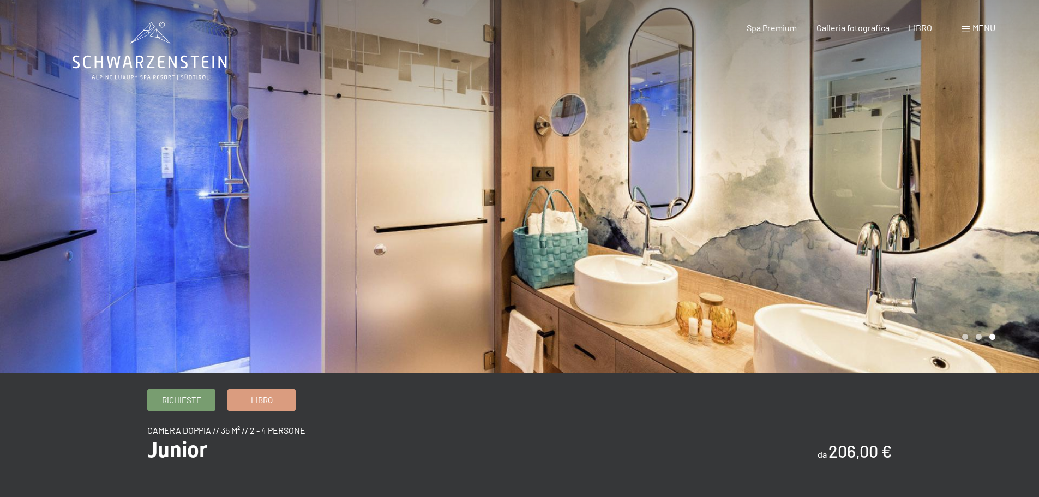
click at [891, 224] on div at bounding box center [780, 186] width 520 height 373
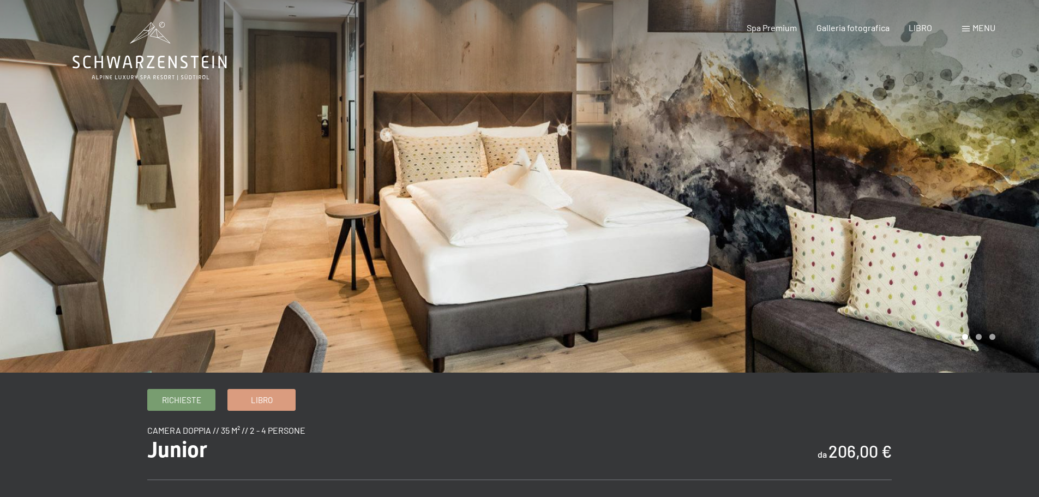
click at [891, 224] on div at bounding box center [780, 186] width 520 height 373
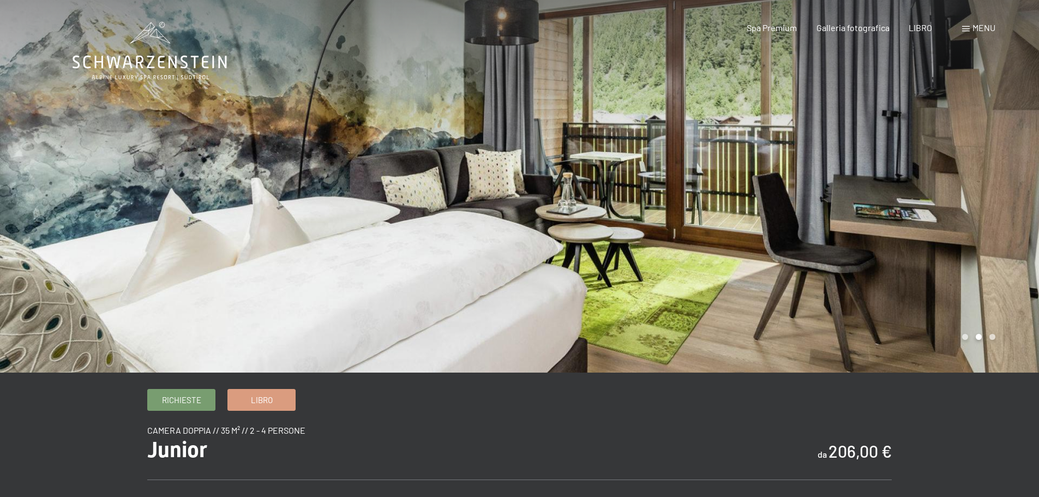
click at [891, 224] on div at bounding box center [780, 186] width 520 height 373
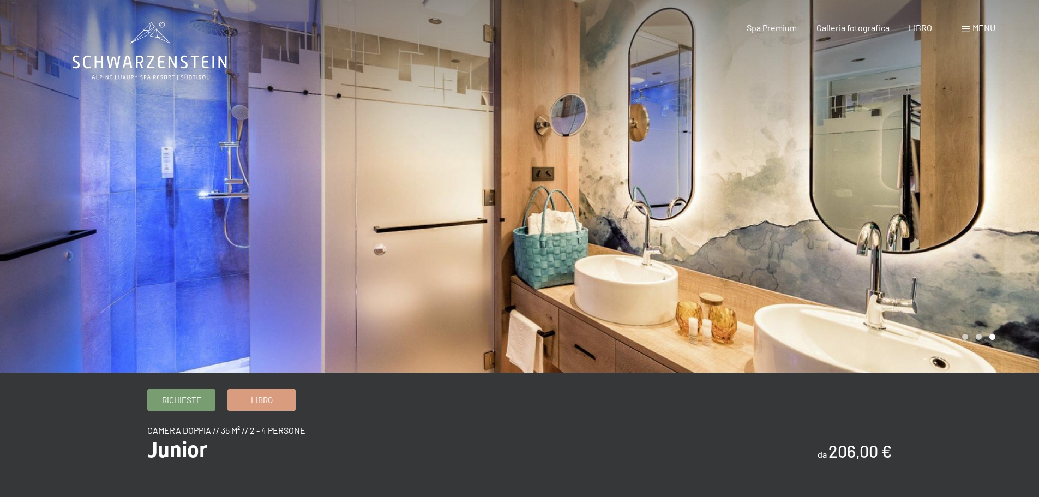
click at [891, 224] on div at bounding box center [780, 186] width 520 height 373
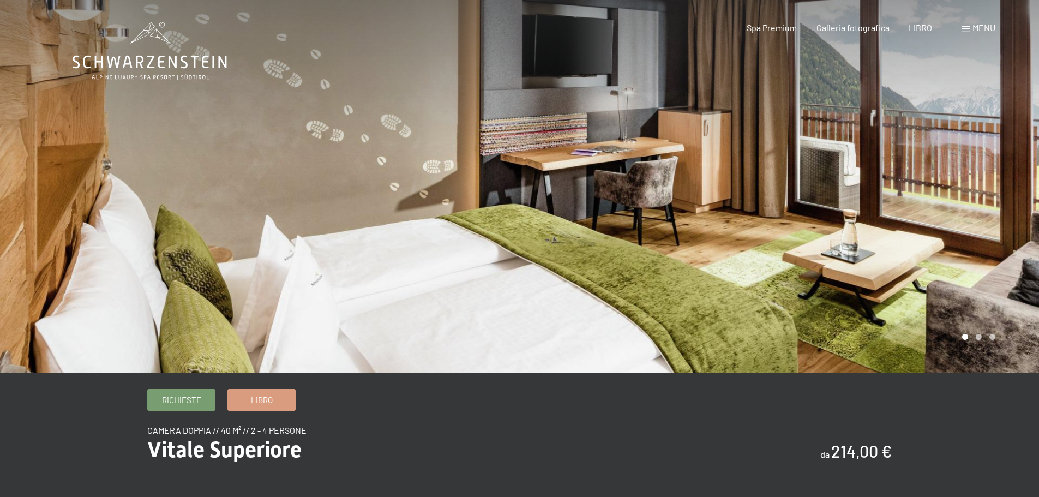
click at [950, 172] on div at bounding box center [780, 186] width 520 height 373
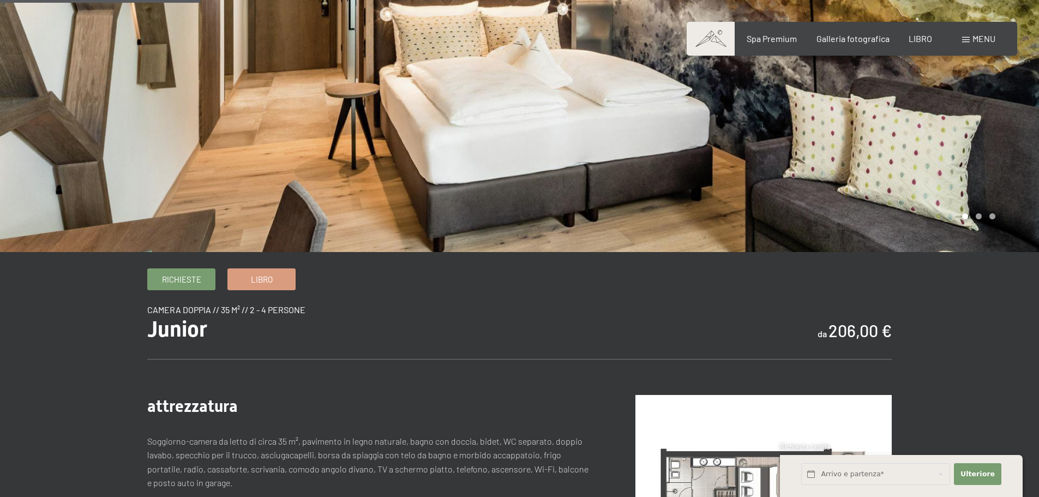
scroll to position [109, 0]
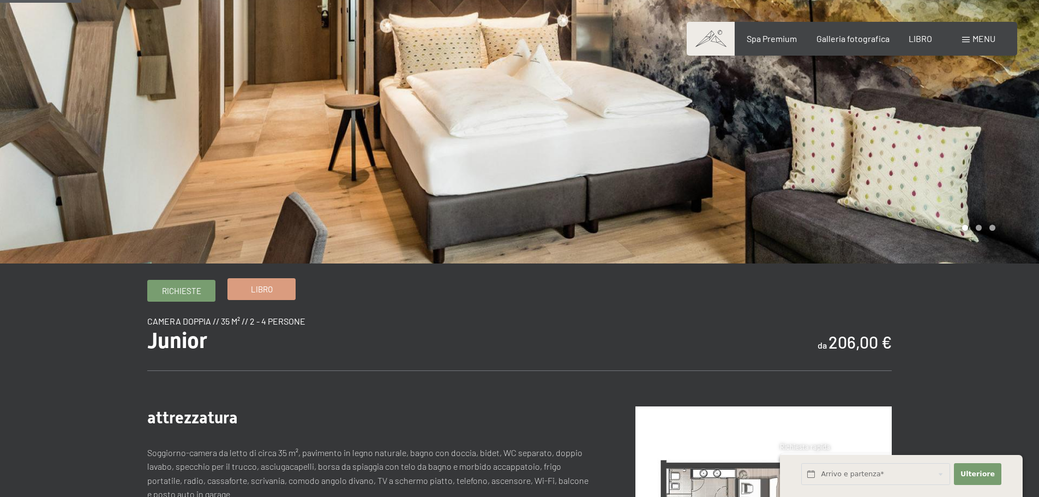
click at [264, 294] on font "Libro" at bounding box center [262, 289] width 22 height 10
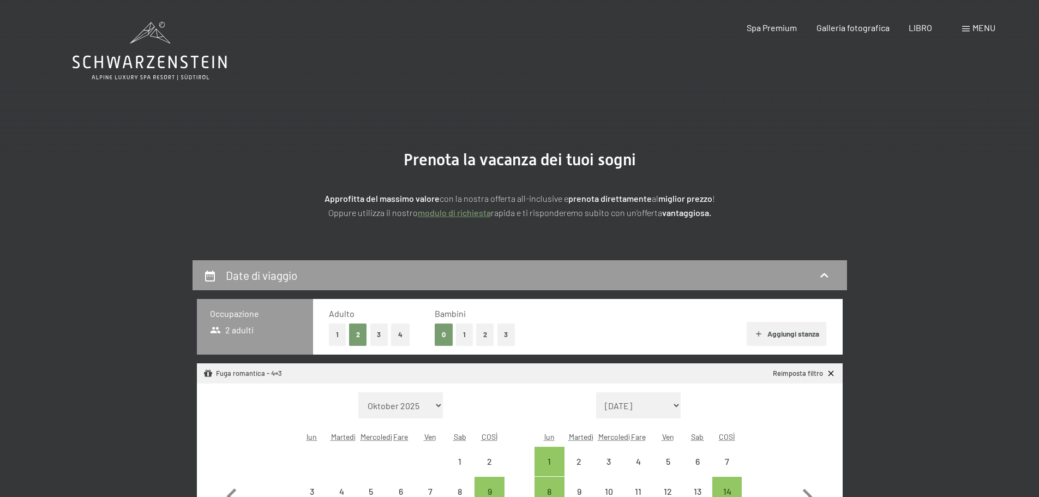
select select "2025-11-01"
select select "2025-12-01"
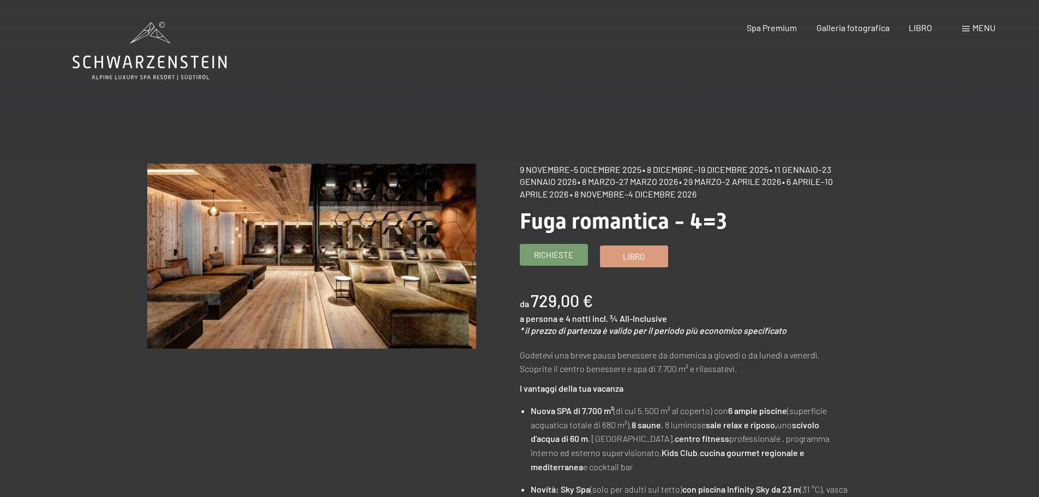
click at [558, 255] on font "Richieste" at bounding box center [553, 255] width 39 height 10
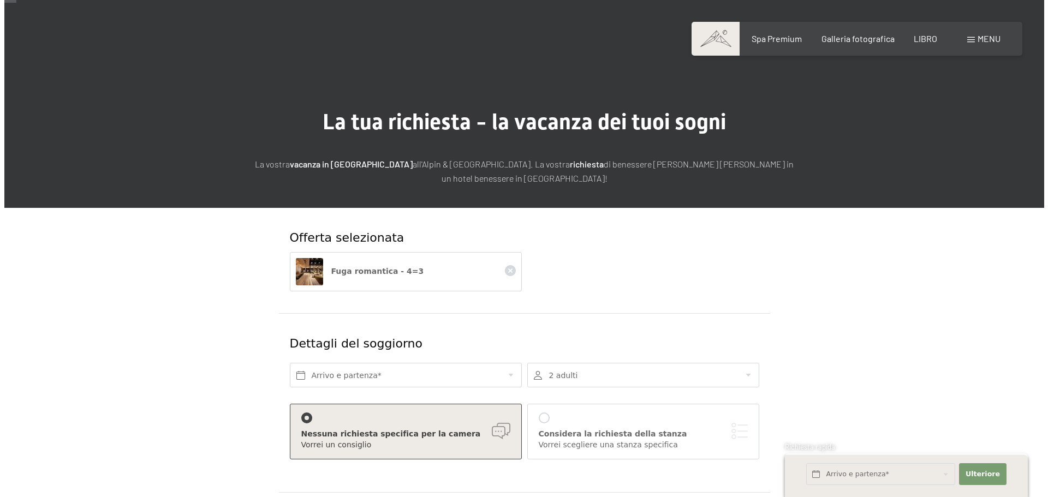
scroll to position [55, 0]
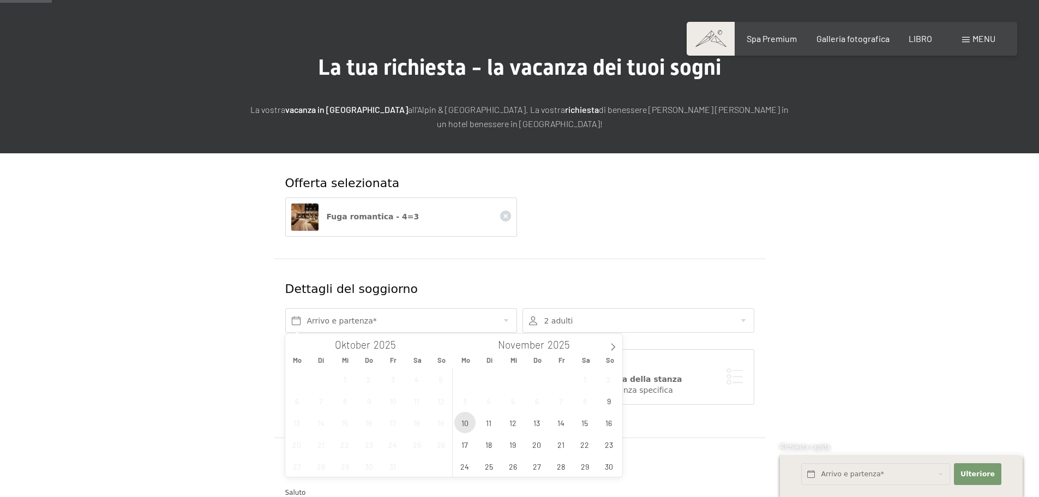
click at [465, 427] on span "10" at bounding box center [465, 422] width 21 height 21
type input "Mo. 10.11.2025"
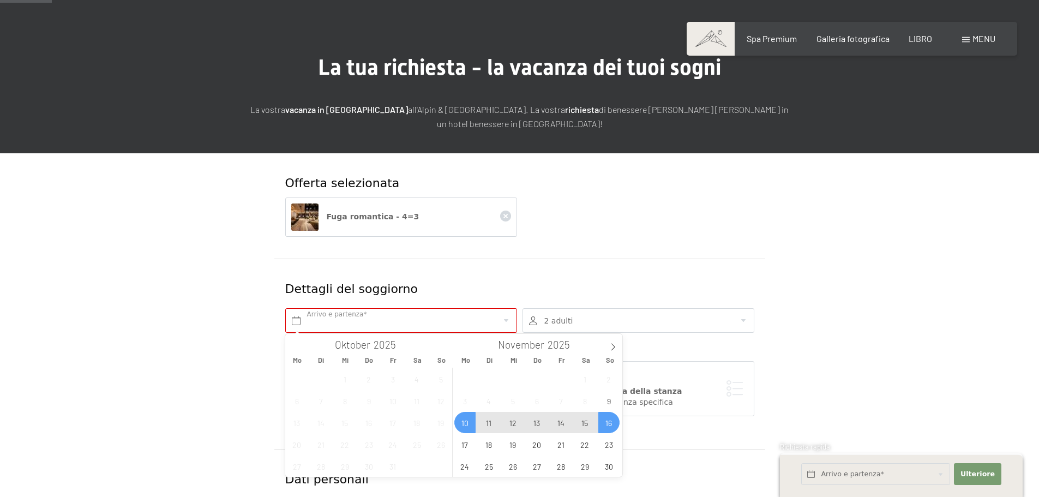
click at [663, 426] on div "Nessuna richiesta specifica per la camera Vorrei un consiglio Considera la rich…" at bounding box center [520, 391] width 475 height 71
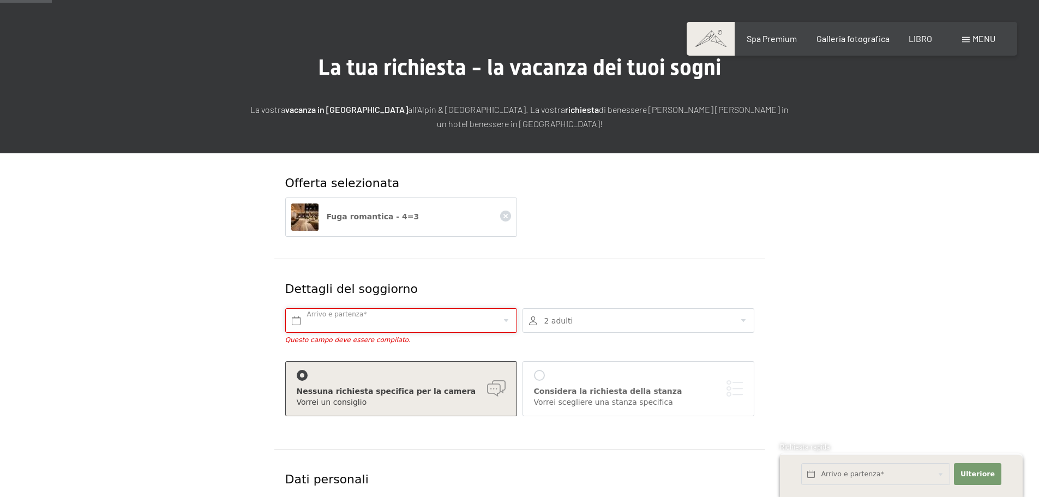
click at [292, 322] on input "text" at bounding box center [401, 320] width 232 height 25
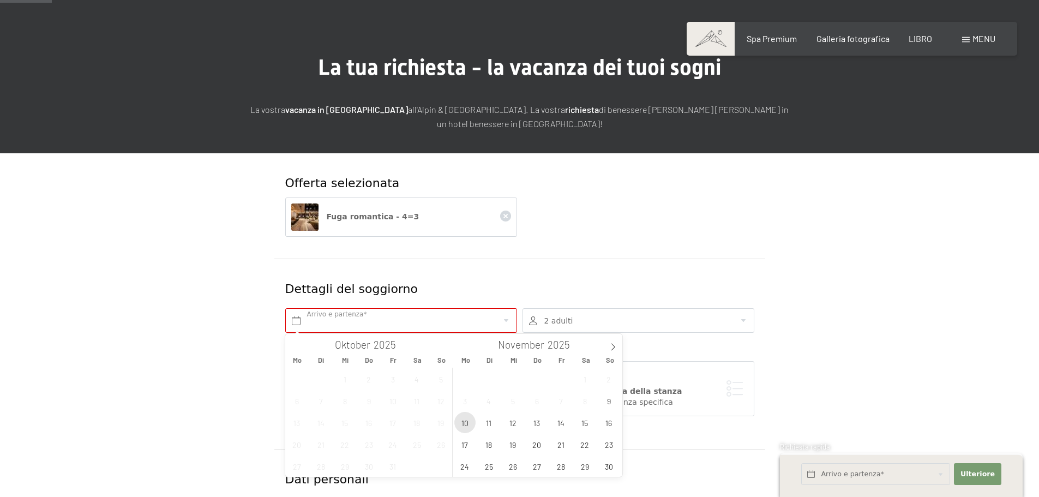
click at [465, 423] on span "10" at bounding box center [465, 422] width 21 height 21
click at [341, 320] on input "Mo. 10.11.2025" at bounding box center [401, 320] width 232 height 25
click at [609, 399] on span "9" at bounding box center [609, 400] width 21 height 21
type input "So. 09.11.2025 - Mo. 10.11.2025"
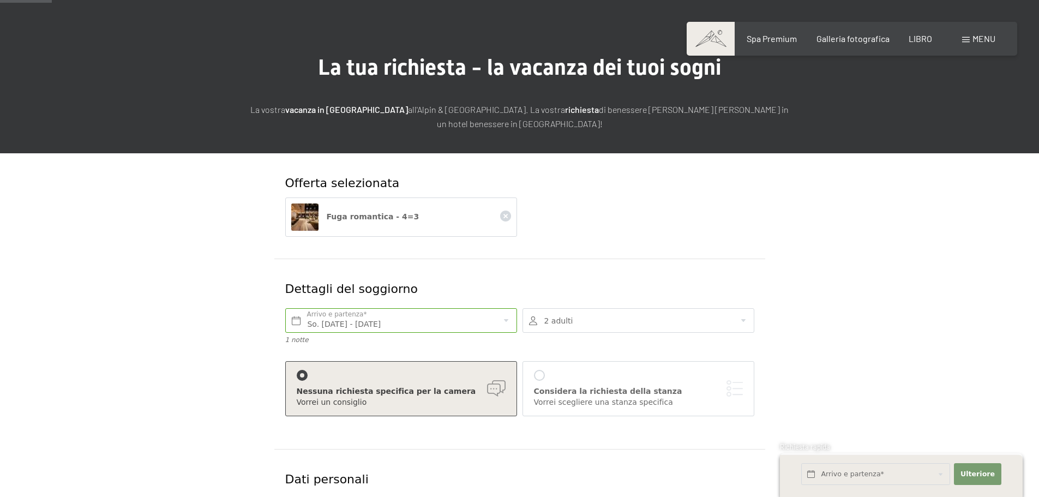
click at [623, 326] on div at bounding box center [639, 320] width 232 height 25
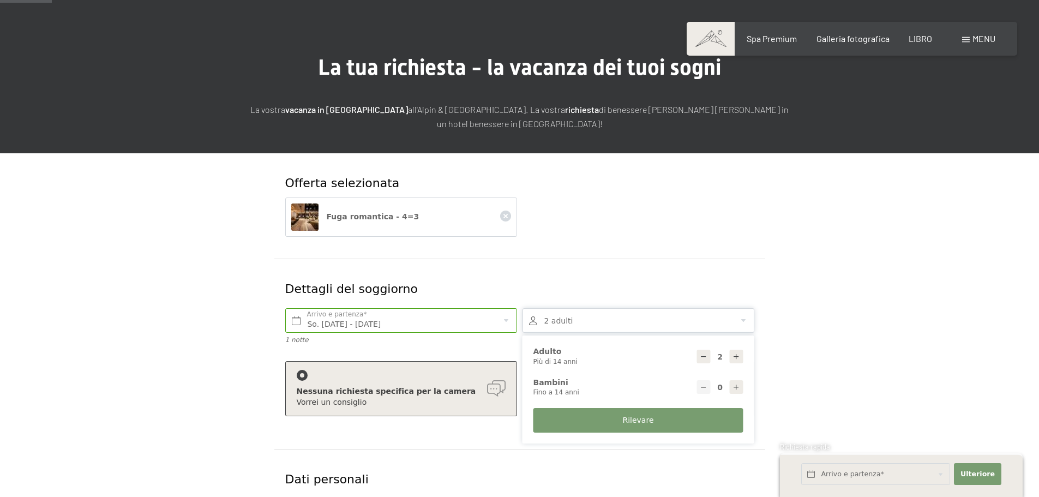
click at [738, 388] on icon at bounding box center [737, 388] width 8 height 8
type input "1"
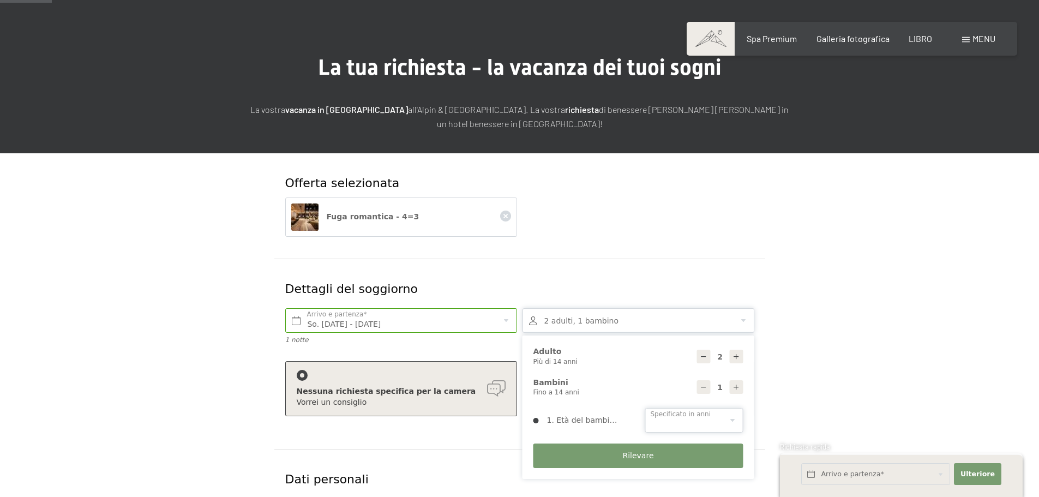
click at [725, 418] on select "0 1 2 3 4 5 6 7 8 9 10 11 12 13 14" at bounding box center [694, 420] width 98 height 25
select select "6"
click at [645, 408] on select "0 1 2 3 4 5 6 7 8 9 10 11 12 13 14" at bounding box center [694, 420] width 98 height 25
click at [639, 457] on font "Rilevare" at bounding box center [638, 455] width 31 height 9
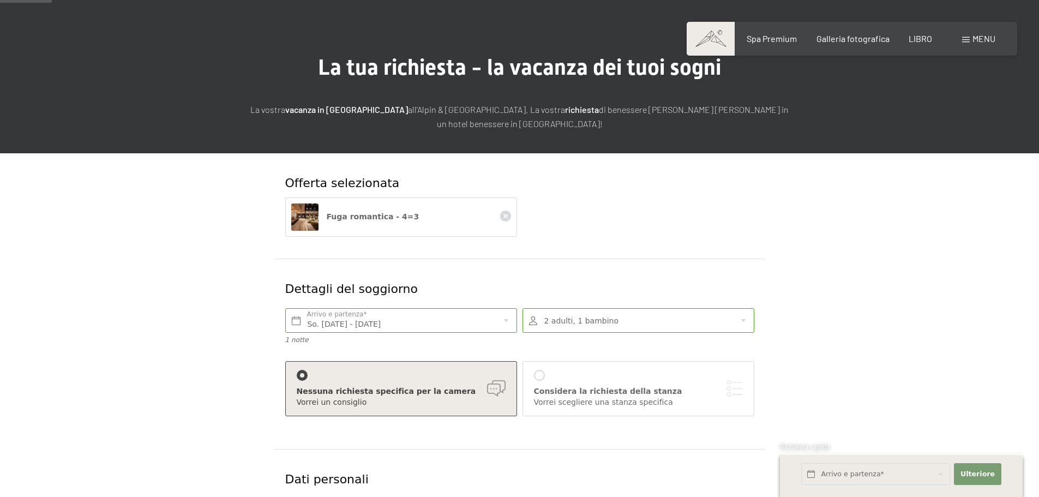
click at [538, 378] on div at bounding box center [539, 375] width 11 height 11
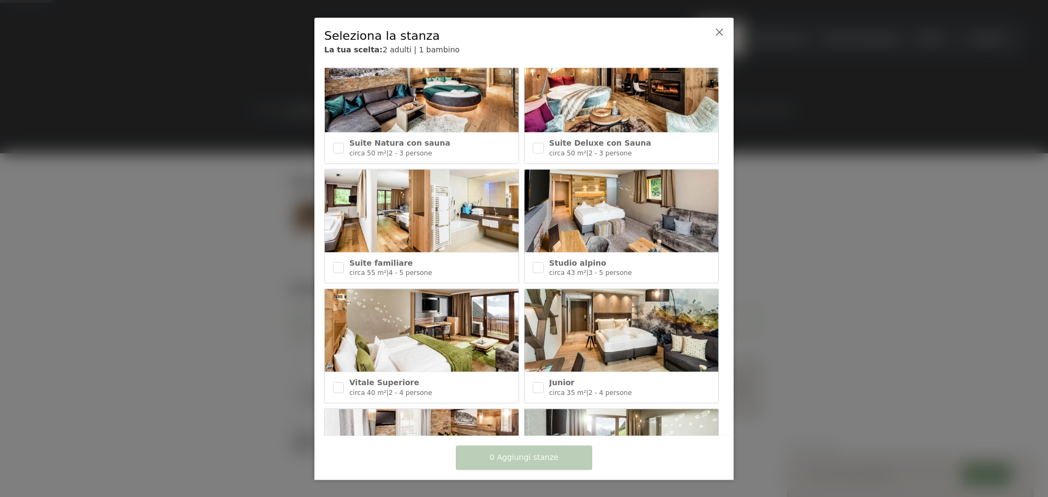
scroll to position [273, 0]
click at [613, 321] on img at bounding box center [621, 331] width 194 height 83
checkbox input "true"
click at [532, 461] on font "Aggiungi 1 stanza" at bounding box center [523, 457] width 69 height 9
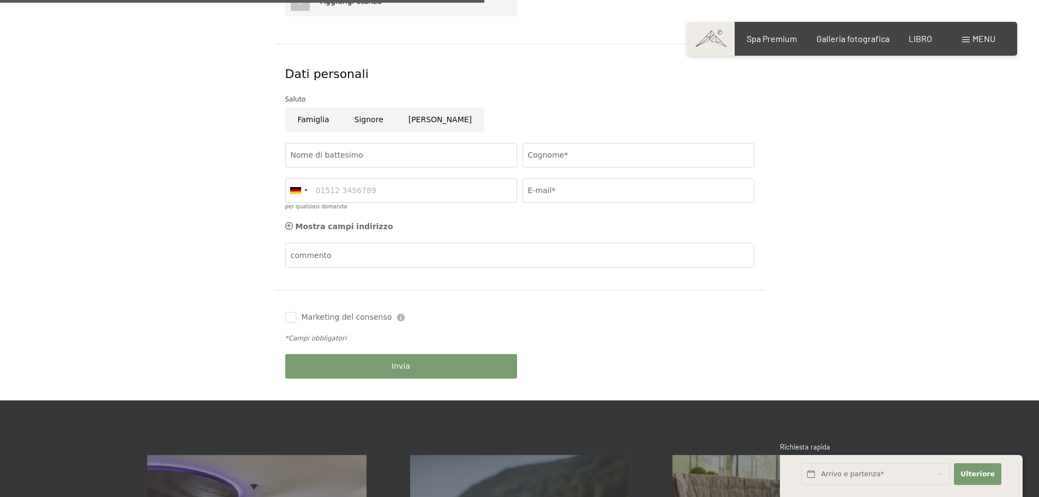
scroll to position [655, 0]
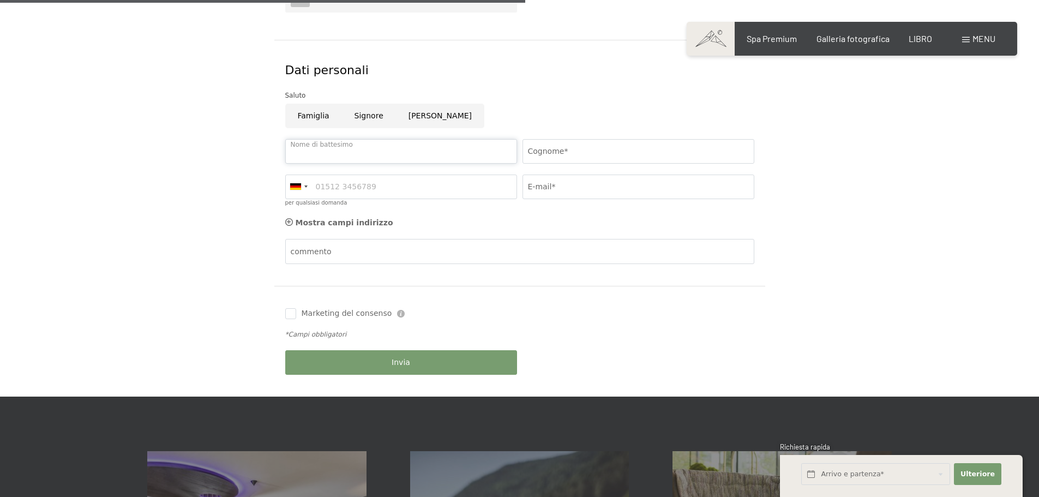
click at [320, 152] on input "Nome di battesimo" at bounding box center [401, 151] width 232 height 25
type input "n"
type input "NATALIYA"
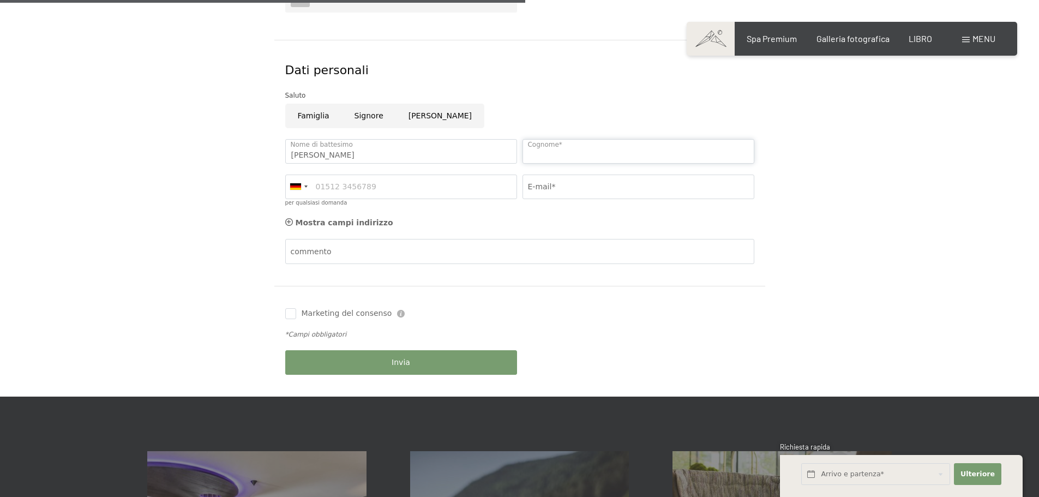
click at [548, 154] on input "Cognome*" at bounding box center [639, 151] width 232 height 25
type input "FELYUK"
click at [302, 187] on div at bounding box center [298, 186] width 25 height 23
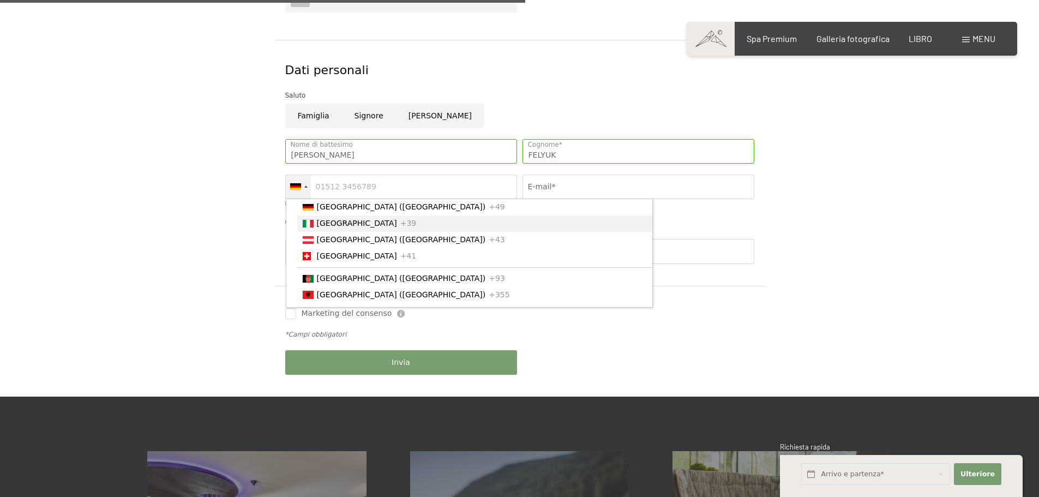
click at [333, 222] on font "[GEOGRAPHIC_DATA]" at bounding box center [357, 223] width 80 height 9
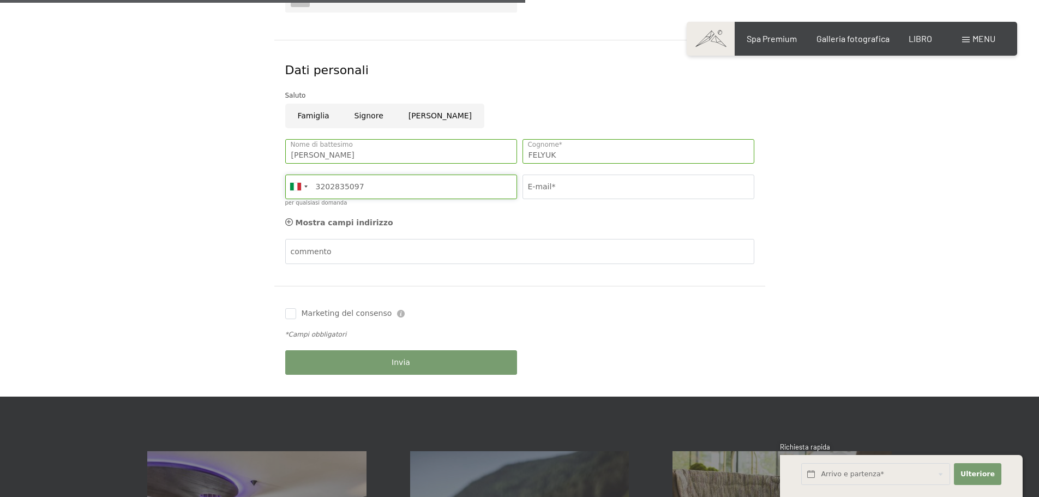
type input "3202835097"
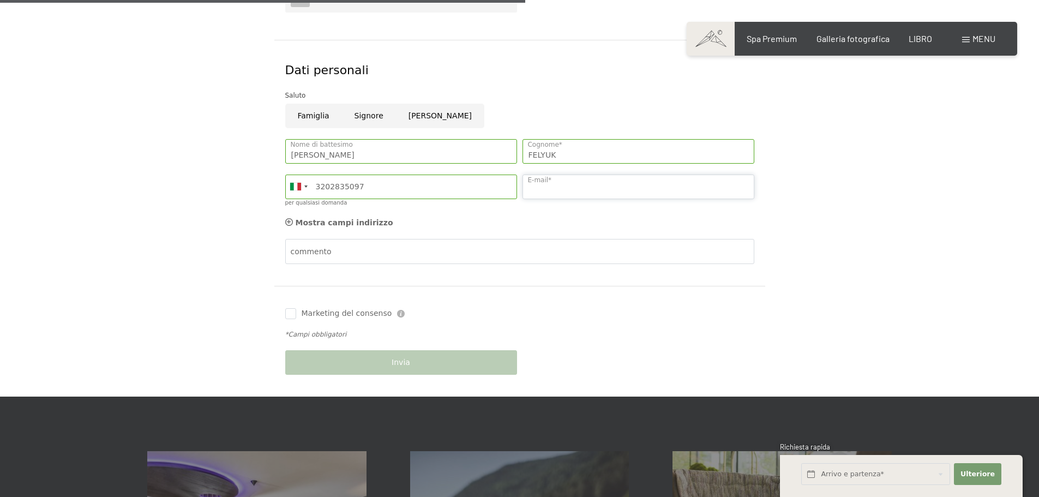
click at [540, 182] on input "E-mail*" at bounding box center [639, 187] width 232 height 25
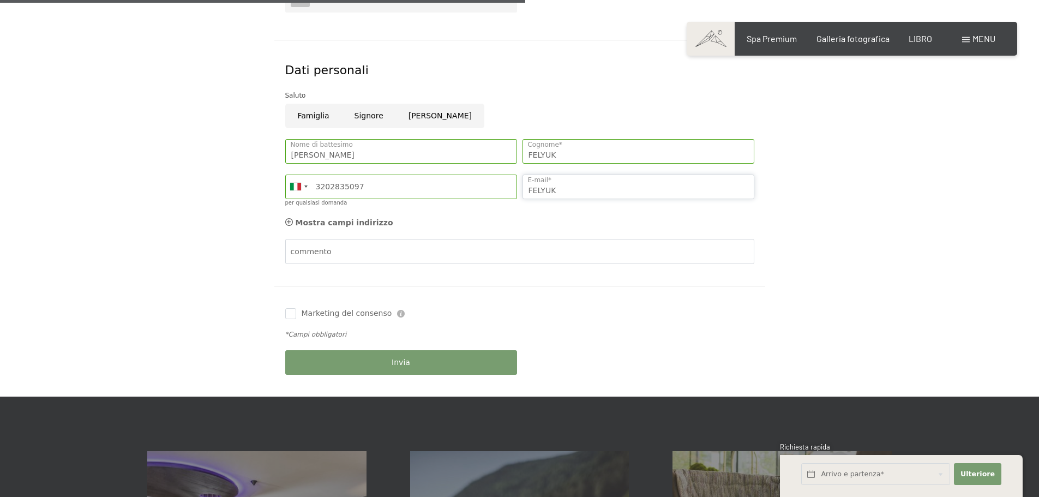
type input "felyuk96@yahoo.com"
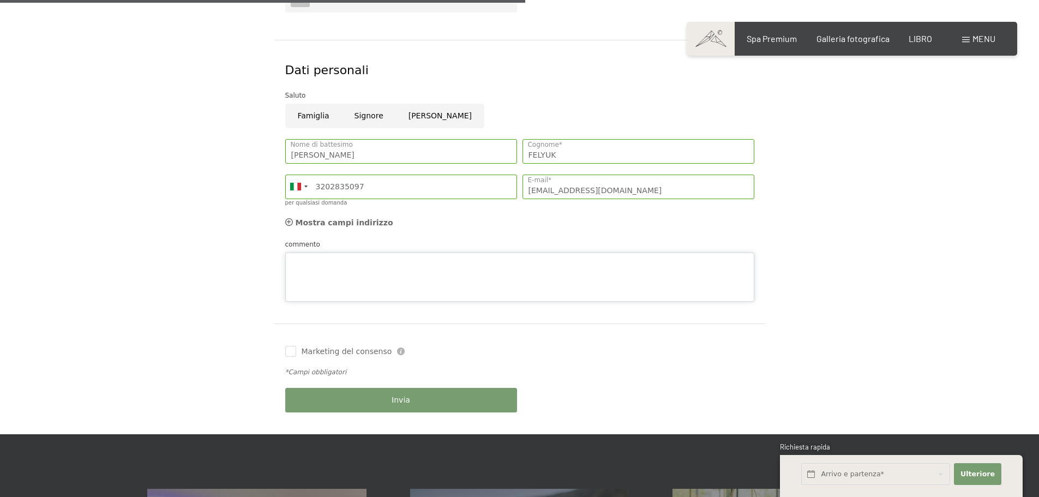
click at [336, 251] on div "commento" at bounding box center [519, 270] width 469 height 63
click at [289, 258] on textarea "VORREI AVERE PREVENTIVO CON E SENZA IL BIMBO. GRAZIE" at bounding box center [519, 277] width 469 height 49
type textarea "BUONGIORNO,VORREI AVERE PREVENTIVO CON E SENZA IL BIMBO. GRAZIE"
click at [289, 353] on input "Marketing del consenso" at bounding box center [290, 351] width 11 height 11
checkbox input "true"
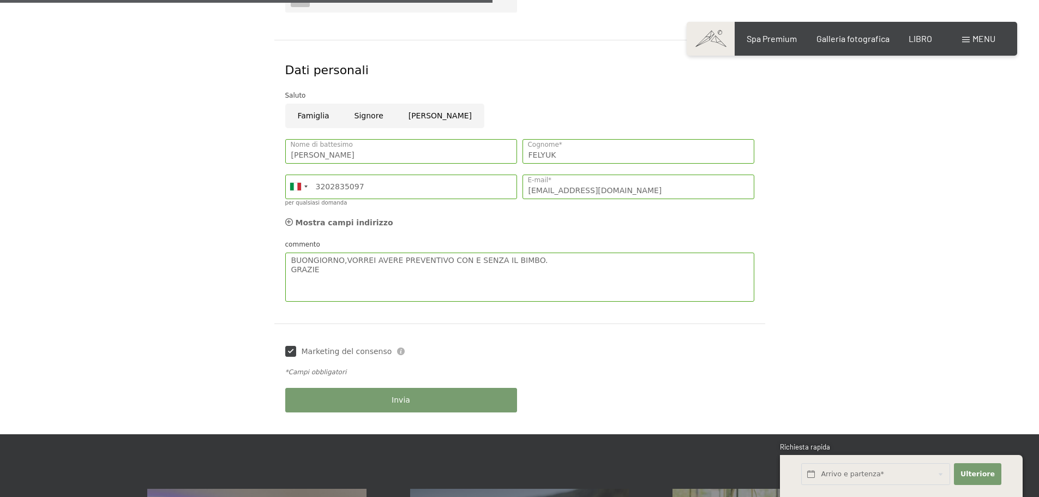
click at [361, 116] on input "Signore" at bounding box center [369, 116] width 54 height 25
radio input "true"
click at [417, 111] on input "[PERSON_NAME]" at bounding box center [440, 116] width 88 height 25
radio input "true"
click at [431, 399] on button "Invia" at bounding box center [401, 400] width 232 height 25
